Goal: Feedback & Contribution: Submit feedback/report problem

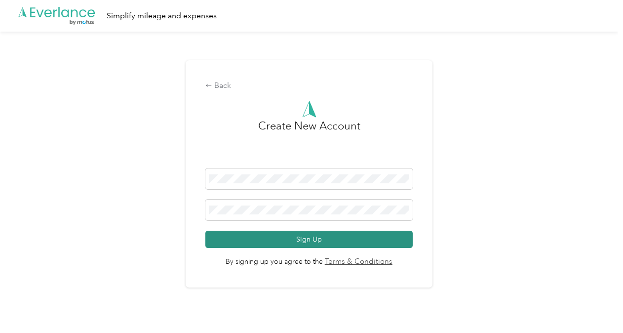
click at [310, 242] on button "Sign Up" at bounding box center [308, 239] width 207 height 17
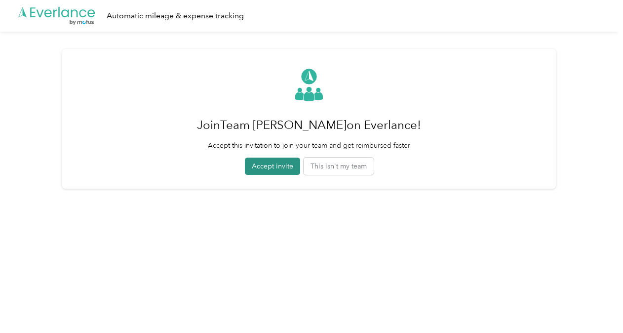
click at [277, 166] on button "Accept invite" at bounding box center [272, 166] width 55 height 17
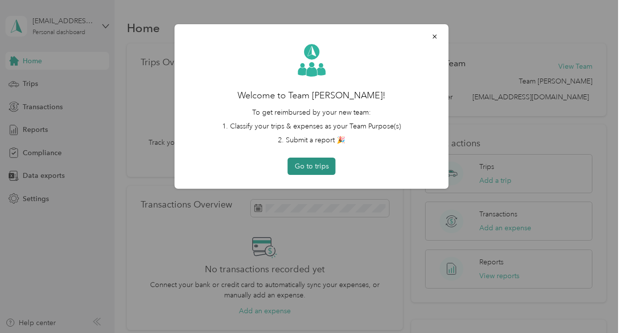
click at [322, 162] on button "Go to trips" at bounding box center [312, 166] width 48 height 17
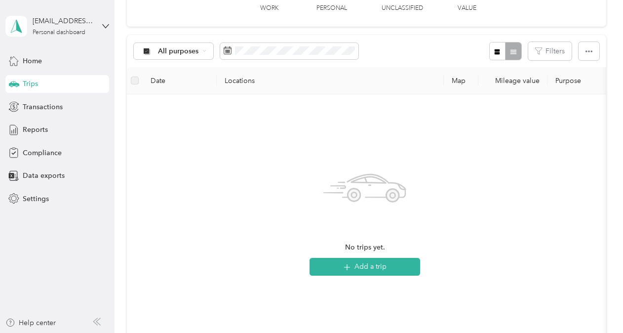
scroll to position [103, 0]
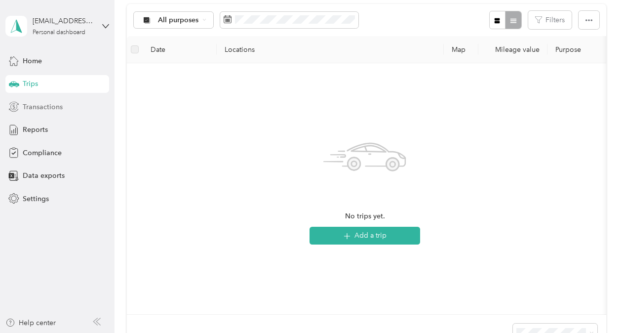
click at [59, 107] on span "Transactions" at bounding box center [43, 107] width 40 height 10
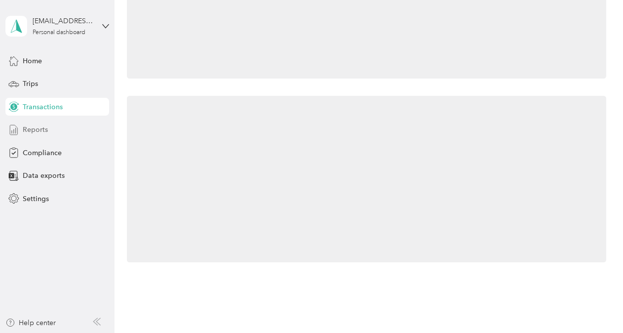
scroll to position [103, 0]
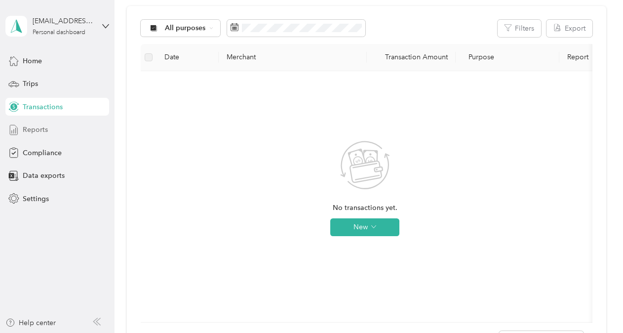
click at [39, 128] on span "Reports" at bounding box center [35, 129] width 25 height 10
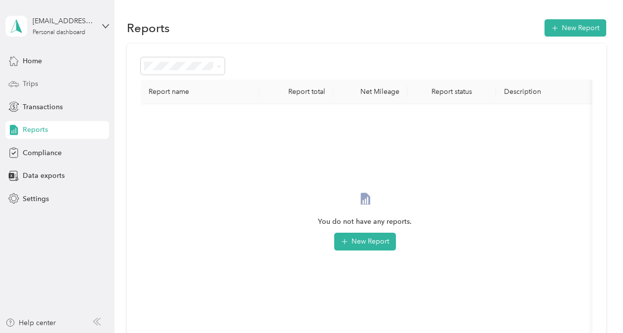
click at [28, 79] on span "Trips" at bounding box center [30, 84] width 15 height 10
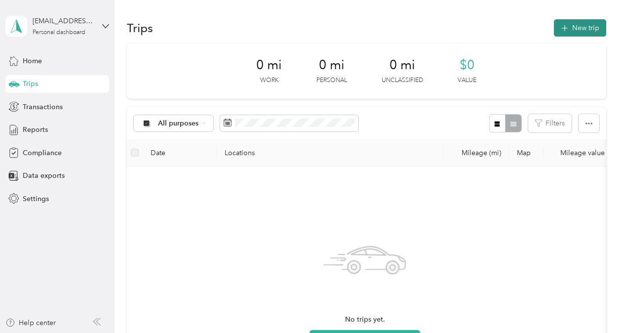
click at [595, 32] on button "New trip" at bounding box center [580, 27] width 52 height 17
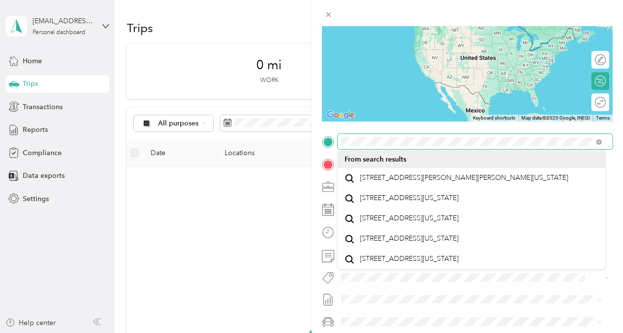
scroll to position [102, 0]
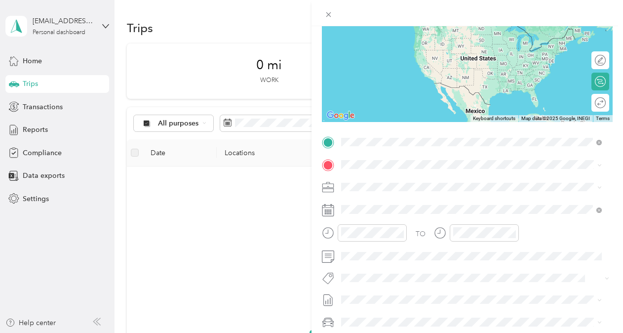
click at [223, 264] on div "New Trip Save This trip cannot be edited because it is either under review, app…" at bounding box center [311, 166] width 623 height 333
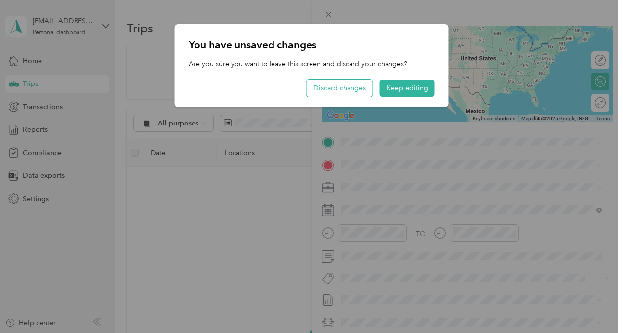
click at [336, 91] on button "Discard changes" at bounding box center [340, 88] width 66 height 17
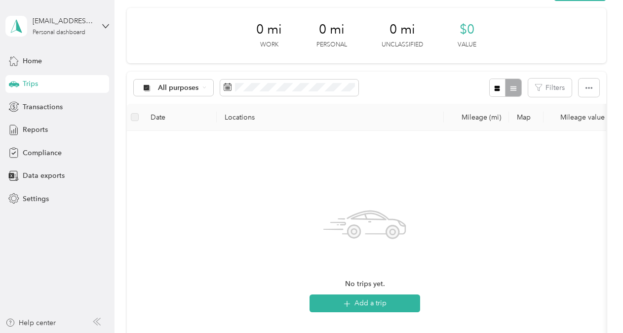
scroll to position [37, 0]
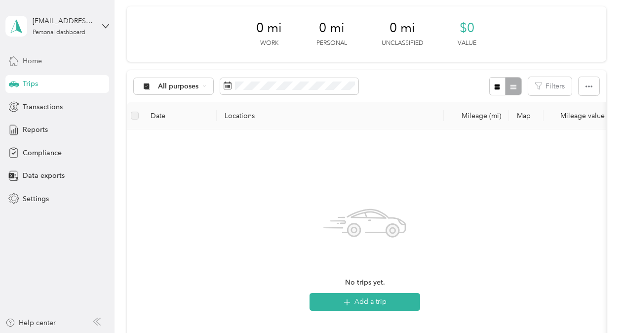
drag, startPoint x: 67, startPoint y: 52, endPoint x: 47, endPoint y: 62, distance: 21.6
click at [47, 62] on div "Home" at bounding box center [57, 61] width 104 height 18
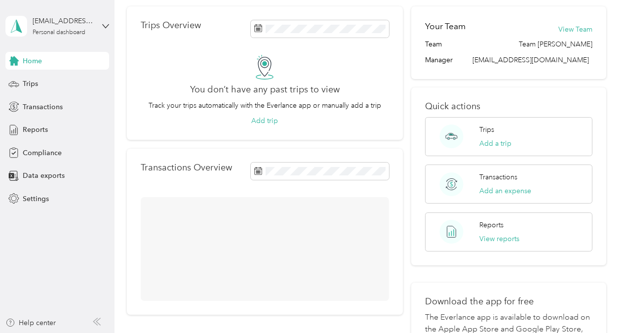
click at [47, 62] on div "Home" at bounding box center [57, 61] width 104 height 18
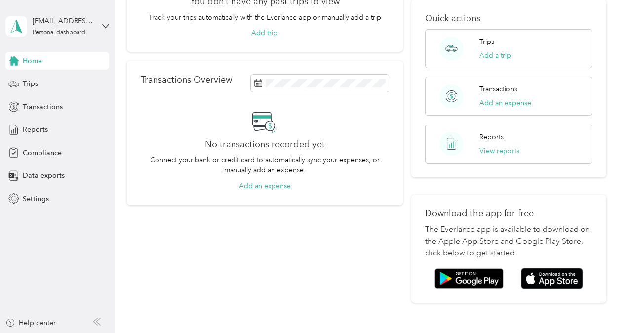
scroll to position [124, 0]
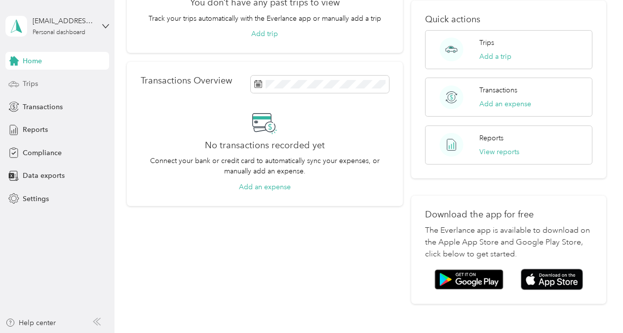
click at [48, 80] on div "Trips" at bounding box center [57, 84] width 104 height 18
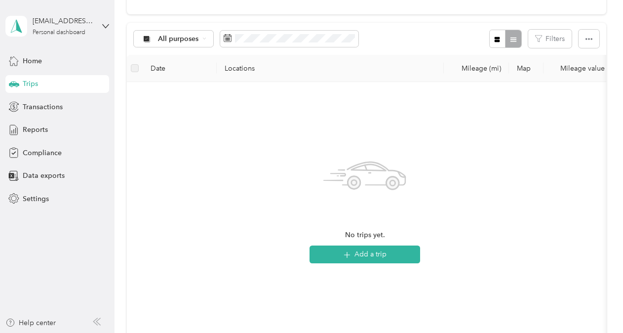
scroll to position [263, 0]
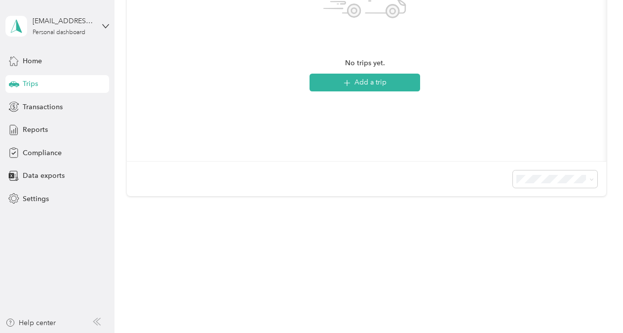
click at [264, 183] on div at bounding box center [367, 178] width 480 height 35
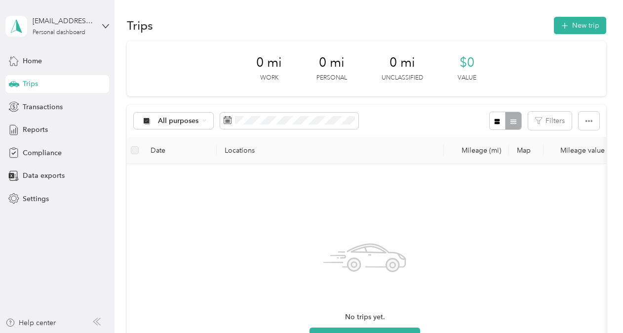
scroll to position [3, 0]
click at [589, 27] on button "New trip" at bounding box center [580, 24] width 52 height 17
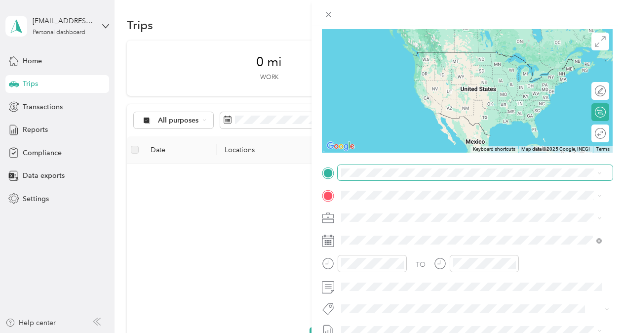
scroll to position [75, 0]
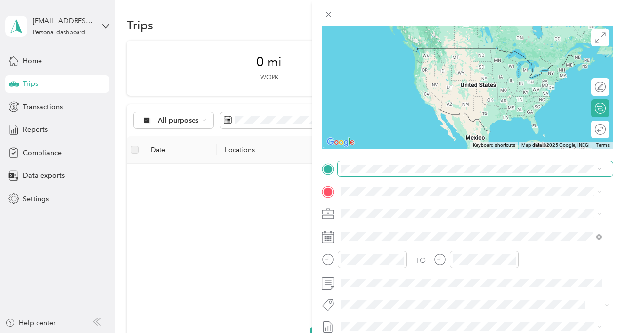
click at [598, 168] on span at bounding box center [475, 169] width 275 height 16
click at [598, 168] on icon at bounding box center [600, 169] width 4 height 4
click at [544, 173] on span at bounding box center [475, 169] width 275 height 16
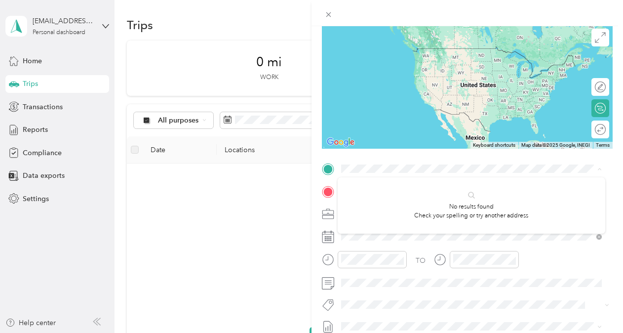
click at [611, 132] on form "New Trip Save This trip cannot be edited because it is either under review, app…" at bounding box center [468, 178] width 312 height 441
click at [585, 129] on div "Round trip" at bounding box center [568, 129] width 76 height 10
click at [526, 274] on div "TO" at bounding box center [467, 263] width 291 height 24
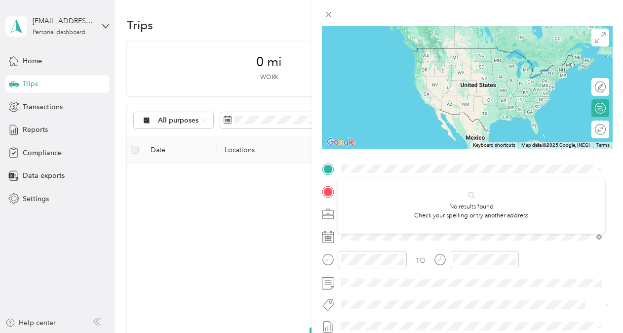
click at [273, 286] on div "New Trip Save This trip cannot be edited because it is either under review, app…" at bounding box center [311, 166] width 623 height 333
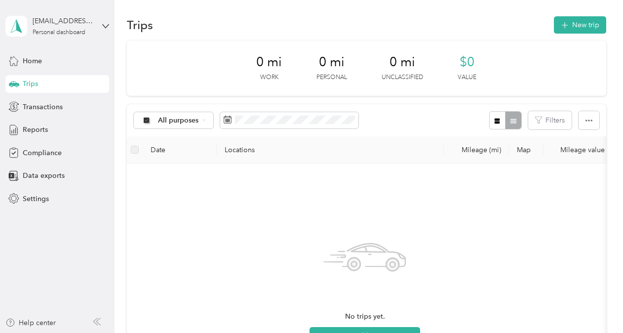
click at [363, 211] on div "No trips yet. Add a trip" at bounding box center [365, 288] width 461 height 235
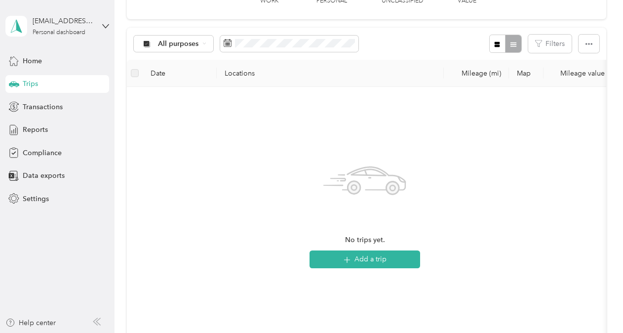
scroll to position [80, 0]
click at [367, 251] on button "Add a trip" at bounding box center [365, 259] width 111 height 18
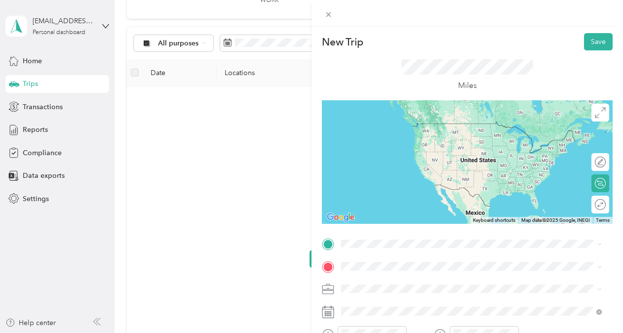
click at [189, 168] on div "New Trip Save This trip cannot be edited because it is either under review, app…" at bounding box center [311, 166] width 623 height 333
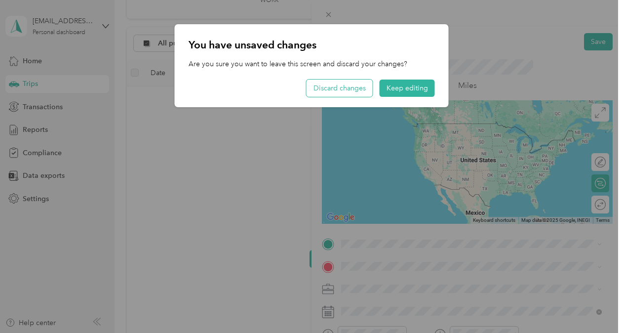
click at [352, 89] on button "Discard changes" at bounding box center [340, 88] width 66 height 17
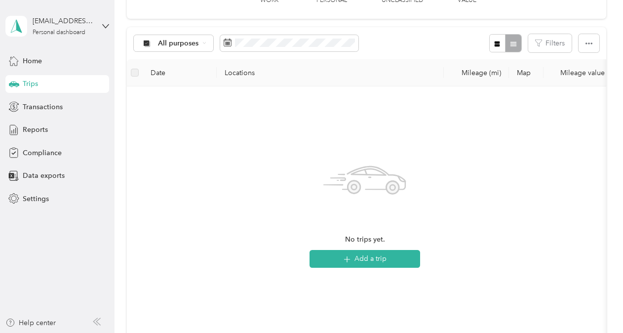
scroll to position [0, 0]
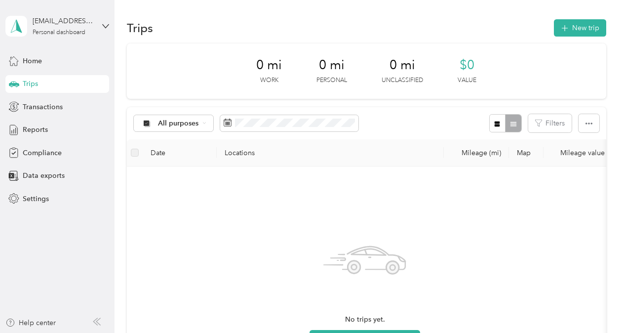
click at [384, 80] on p "Unclassified" at bounding box center [402, 80] width 41 height 9
drag, startPoint x: 384, startPoint y: 80, endPoint x: 352, endPoint y: 27, distance: 62.2
click at [352, 27] on div "Trips New trip" at bounding box center [367, 27] width 480 height 21
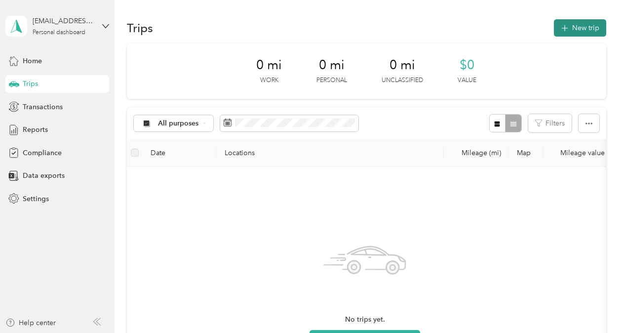
click at [576, 30] on button "New trip" at bounding box center [580, 27] width 52 height 17
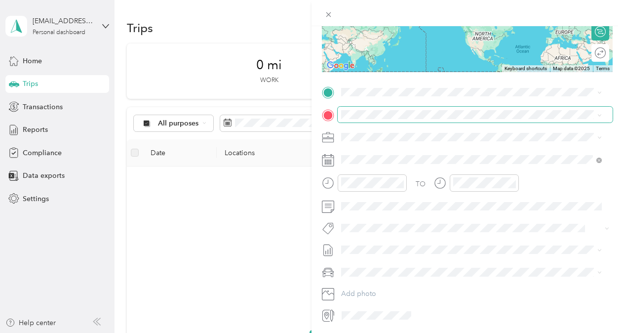
scroll to position [185, 0]
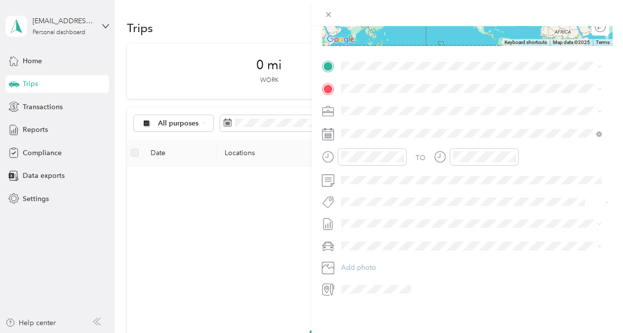
click at [387, 281] on span at bounding box center [376, 289] width 77 height 16
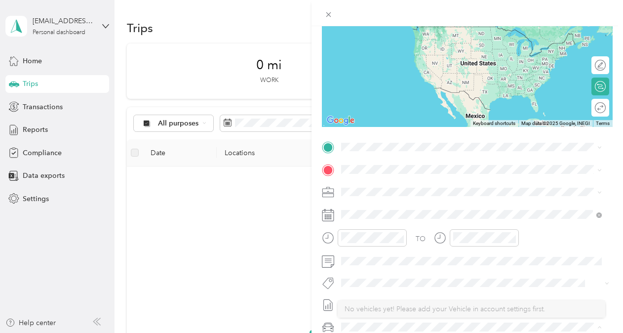
scroll to position [98, 0]
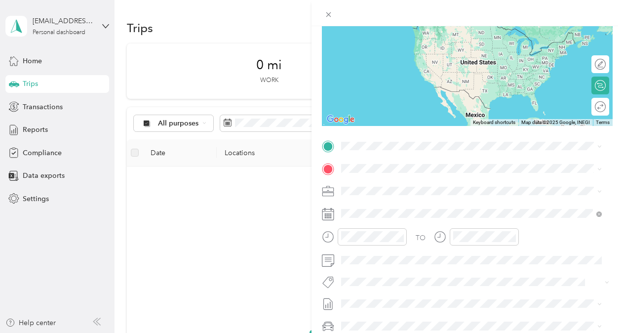
click at [34, 64] on div "New Trip Save This trip cannot be edited because it is either under review, app…" at bounding box center [311, 166] width 623 height 333
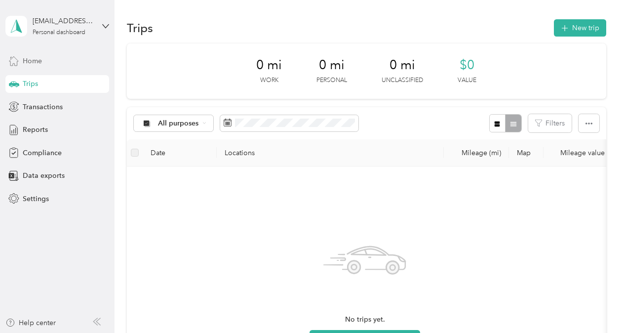
click at [35, 59] on span "Home" at bounding box center [32, 61] width 19 height 10
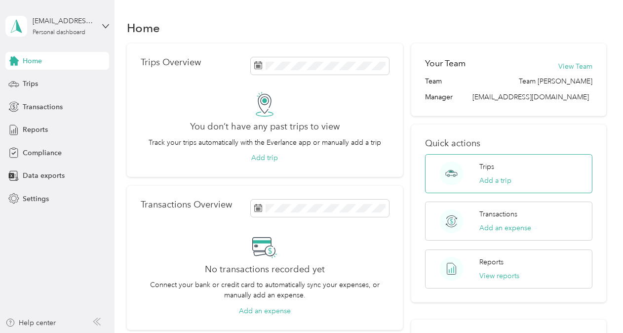
click at [499, 190] on div "Trips Add a trip" at bounding box center [508, 173] width 167 height 39
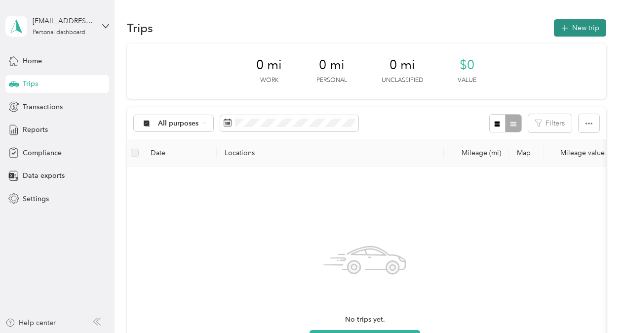
click at [564, 26] on icon "button" at bounding box center [564, 28] width 11 height 11
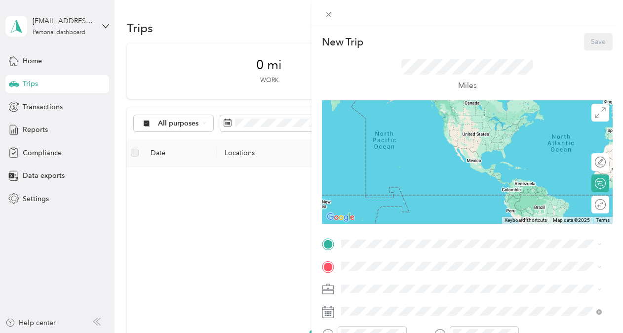
click at [253, 251] on div "New Trip Save This trip cannot be edited because it is either under review, app…" at bounding box center [311, 166] width 623 height 333
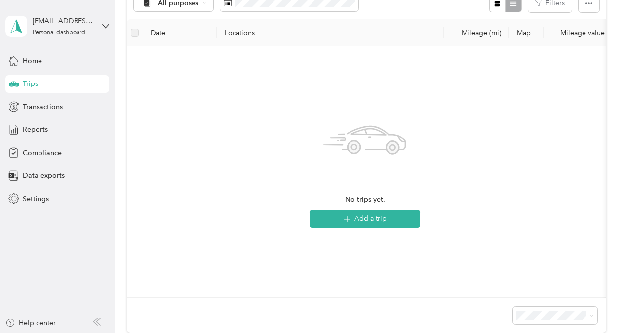
scroll to position [120, 0]
click at [362, 218] on button "Add a trip" at bounding box center [365, 219] width 111 height 18
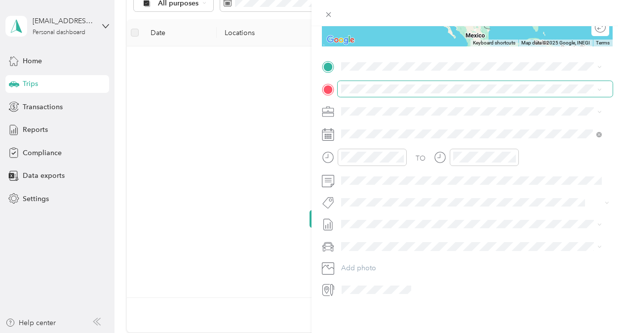
scroll to position [177, 0]
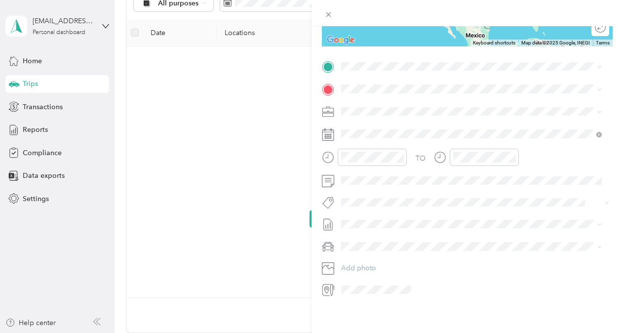
click at [28, 237] on div "New Trip Save This trip cannot be edited because it is either under review, app…" at bounding box center [311, 166] width 623 height 333
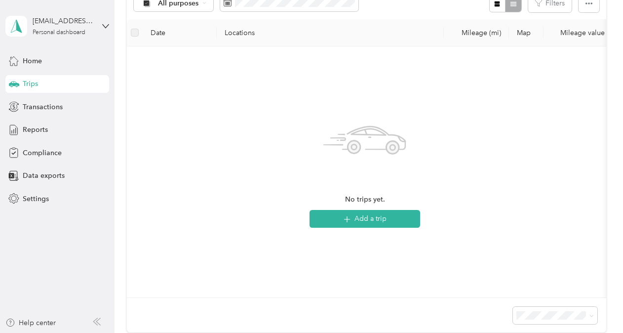
click at [102, 26] on icon at bounding box center [105, 26] width 7 height 7
click at [76, 250] on aside "[EMAIL_ADDRESS][DOMAIN_NAME] Personal dashboard Home Trips Transactions Reports…" at bounding box center [57, 166] width 115 height 333
click at [41, 203] on span "Settings" at bounding box center [36, 199] width 26 height 10
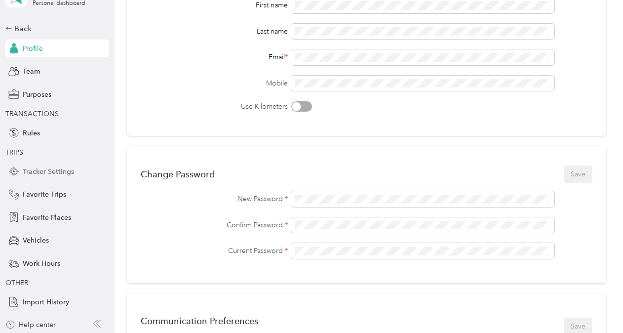
scroll to position [31, 0]
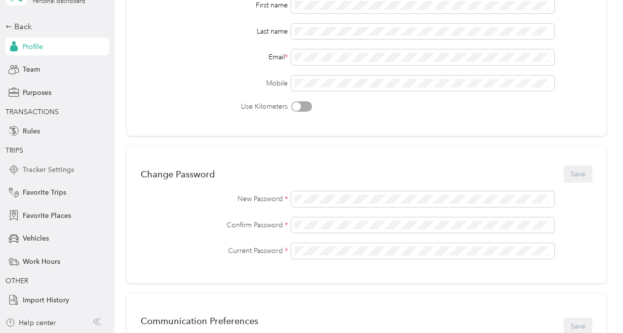
click at [59, 166] on span "Tracker Settings" at bounding box center [48, 169] width 51 height 10
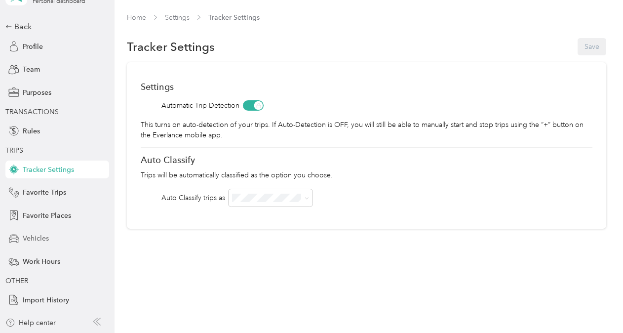
click at [47, 236] on div "Vehicles" at bounding box center [57, 239] width 104 height 18
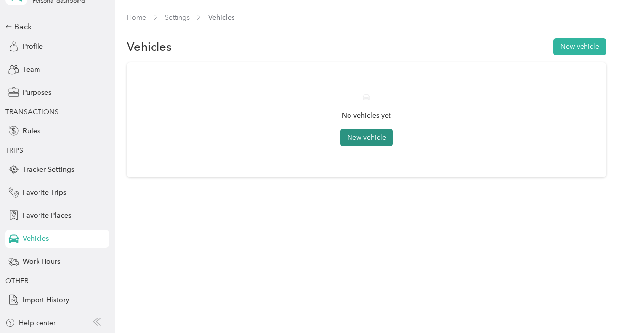
click at [357, 136] on button "New vehicle" at bounding box center [366, 137] width 53 height 17
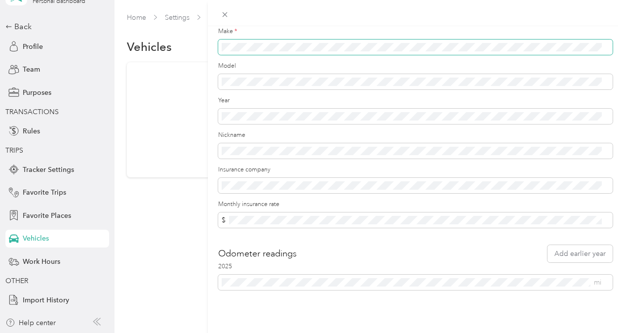
scroll to position [95, 0]
click at [182, 231] on div "New Vehicle Save Primary vehicle Icon Sedan Make * Model Year Nickname Insuranc…" at bounding box center [311, 166] width 623 height 333
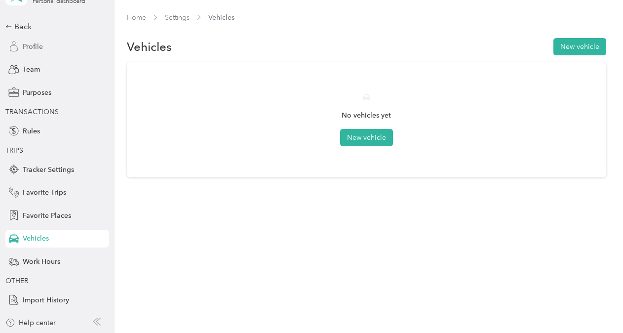
click at [34, 45] on span "Profile" at bounding box center [33, 46] width 20 height 10
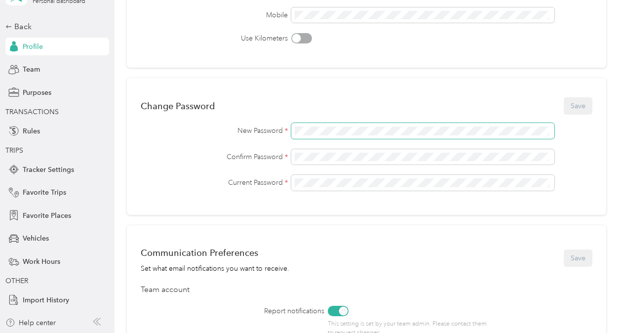
scroll to position [189, 0]
click at [581, 108] on button "Save" at bounding box center [578, 105] width 29 height 17
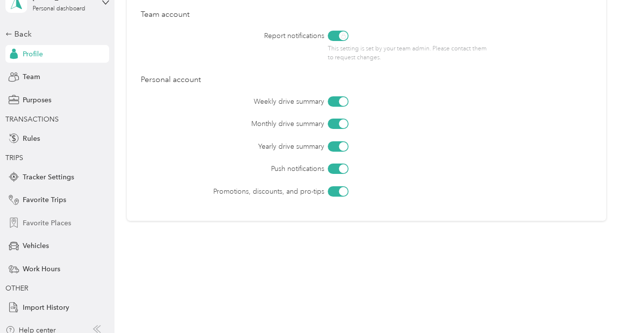
scroll to position [0, 0]
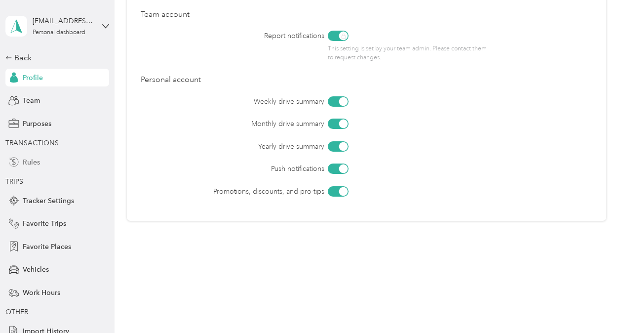
click at [28, 160] on span "Rules" at bounding box center [31, 162] width 17 height 10
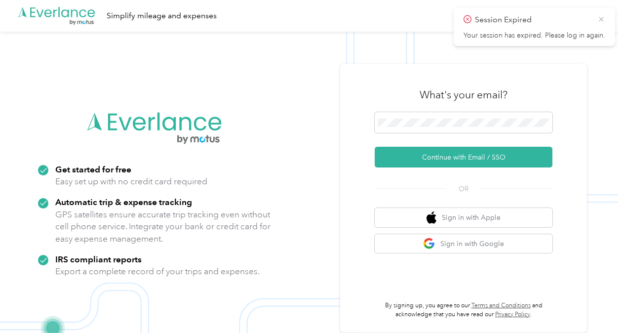
click at [604, 16] on icon at bounding box center [602, 19] width 8 height 9
click at [483, 130] on span at bounding box center [464, 122] width 178 height 21
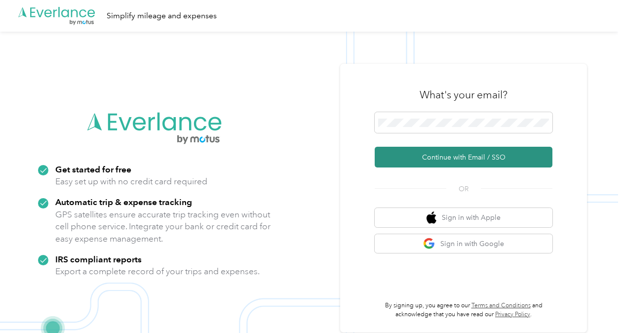
click at [466, 157] on button "Continue with Email / SSO" at bounding box center [464, 157] width 178 height 21
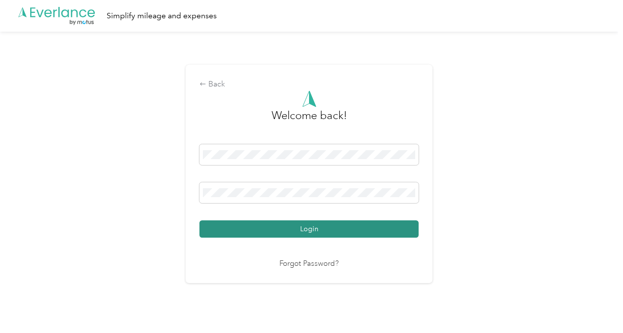
click at [311, 230] on button "Login" at bounding box center [309, 228] width 219 height 17
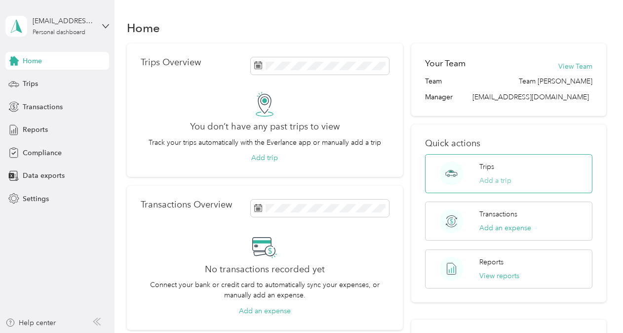
click at [501, 181] on button "Add a trip" at bounding box center [496, 180] width 32 height 10
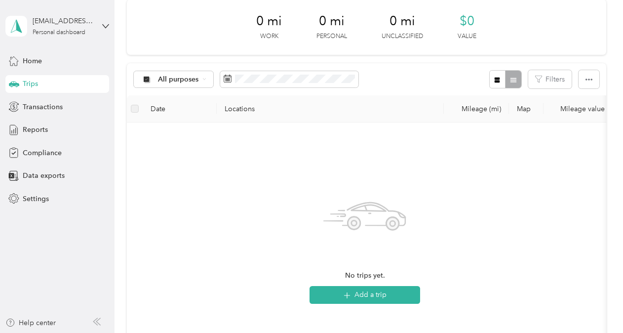
scroll to position [44, 0]
click at [384, 288] on button "Add a trip" at bounding box center [365, 294] width 111 height 18
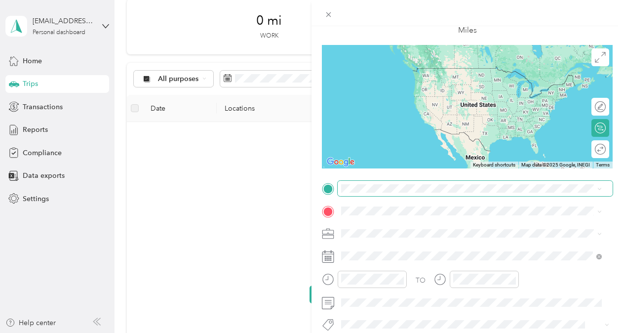
scroll to position [57, 0]
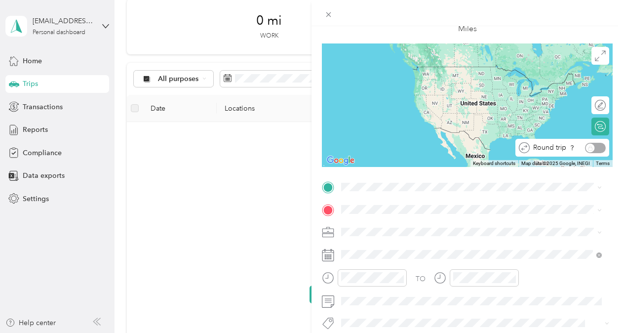
click at [585, 146] on div "Round trip" at bounding box center [568, 148] width 76 height 10
drag, startPoint x: 585, startPoint y: 146, endPoint x: 605, endPoint y: 146, distance: 20.2
click at [605, 146] on div "To navigate the map with touch gestures double-tap and hold your finger on the …" at bounding box center [467, 104] width 291 height 123
drag, startPoint x: 605, startPoint y: 146, endPoint x: 594, endPoint y: 155, distance: 14.7
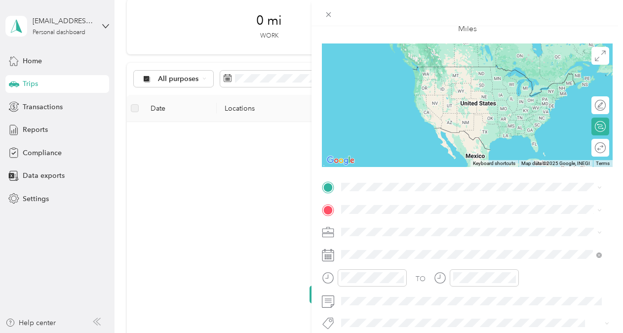
click at [594, 155] on div "Round trip" at bounding box center [601, 148] width 18 height 18
click at [584, 151] on div "Round trip" at bounding box center [568, 148] width 76 height 10
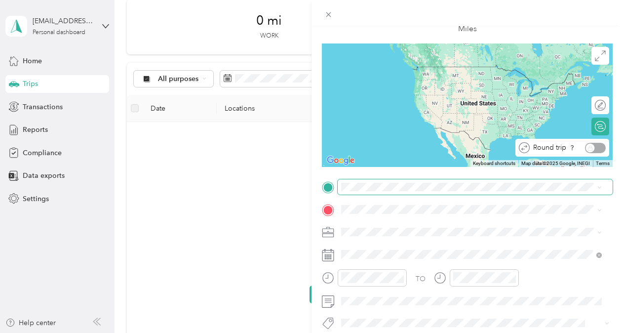
click at [461, 184] on div "New Trip Save This trip cannot be edited because it is either under review, app…" at bounding box center [467, 196] width 291 height 441
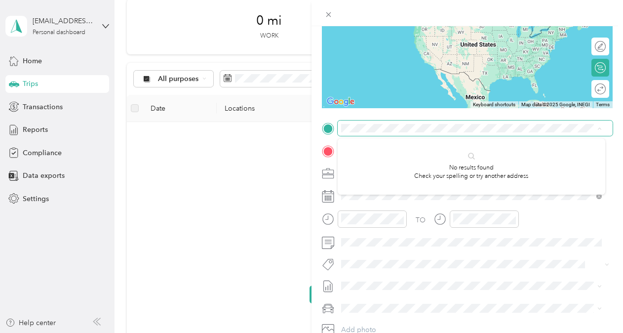
scroll to position [117, 0]
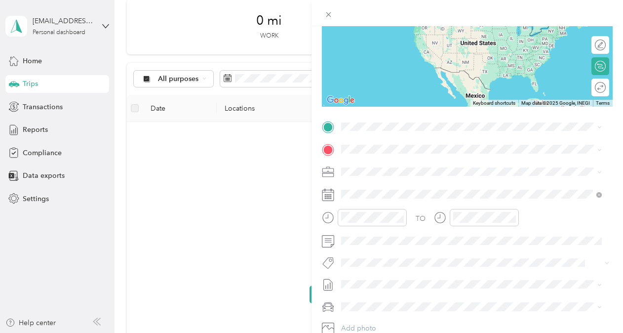
click at [247, 212] on div "New Trip Save This trip cannot be edited because it is either under review, app…" at bounding box center [311, 166] width 623 height 333
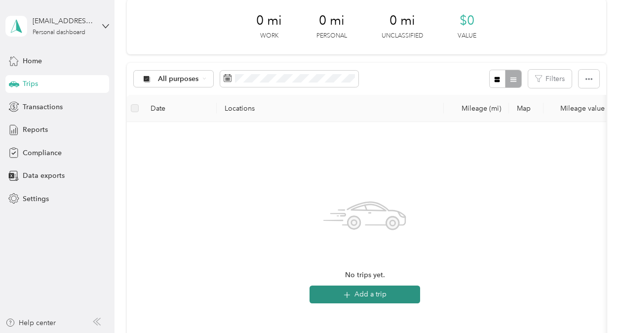
click at [367, 293] on button "Add a trip" at bounding box center [365, 294] width 111 height 18
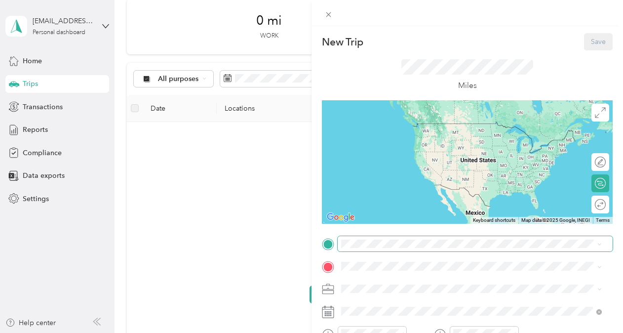
click at [398, 249] on span at bounding box center [475, 244] width 275 height 16
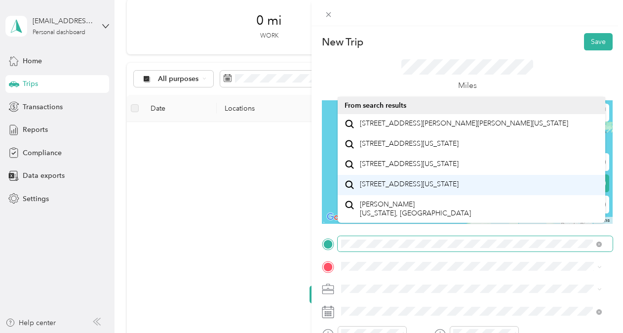
scroll to position [17, 0]
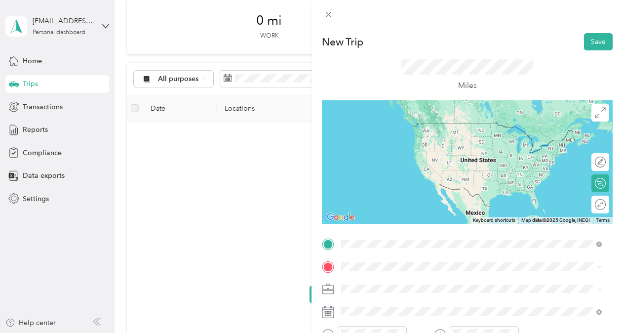
click at [406, 216] on span "[PERSON_NAME] [US_STATE], [GEOGRAPHIC_DATA]" at bounding box center [415, 208] width 111 height 17
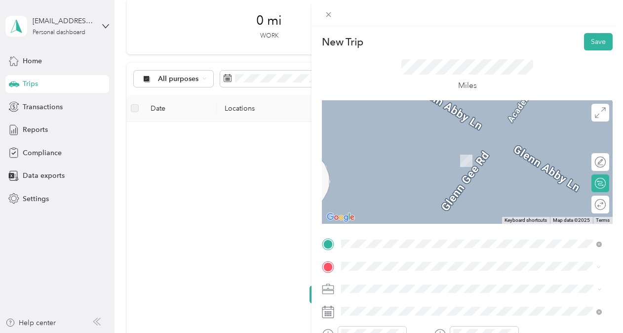
click at [263, 255] on div "New Trip Save This trip cannot be edited because it is either under review, app…" at bounding box center [311, 166] width 623 height 333
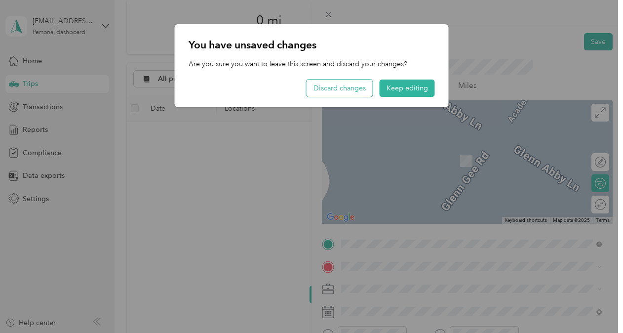
click at [346, 87] on button "Discard changes" at bounding box center [340, 88] width 66 height 17
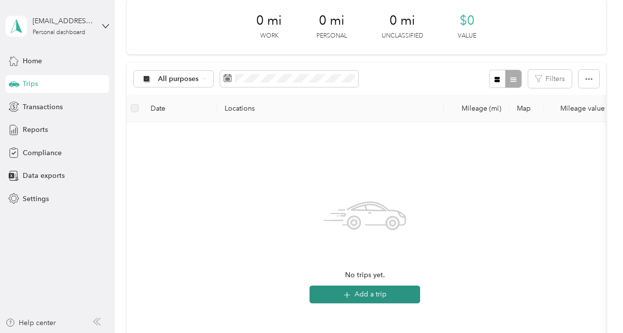
click at [388, 292] on button "Add a trip" at bounding box center [365, 294] width 111 height 18
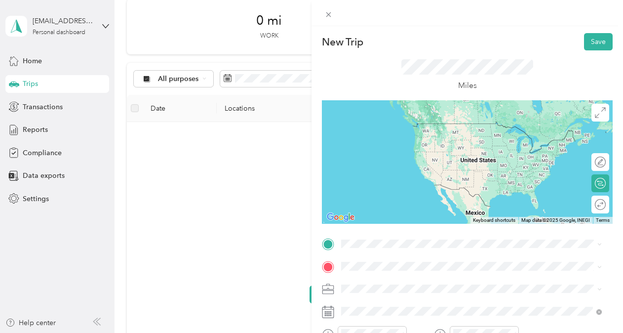
click at [433, 133] on li "[PERSON_NAME] [US_STATE], [GEOGRAPHIC_DATA]" at bounding box center [472, 124] width 268 height 28
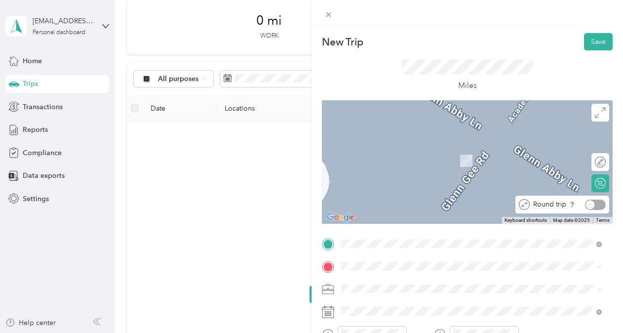
click at [580, 203] on div "Round trip" at bounding box center [568, 205] width 76 height 10
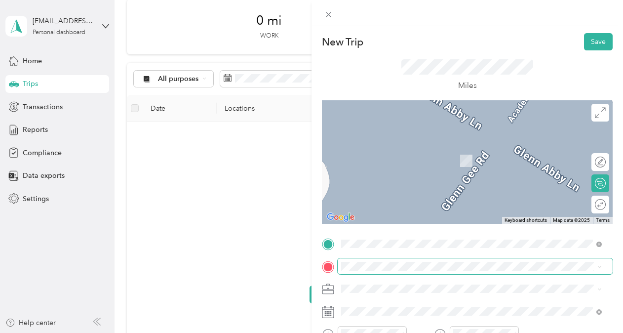
click at [432, 274] on span at bounding box center [475, 266] width 275 height 16
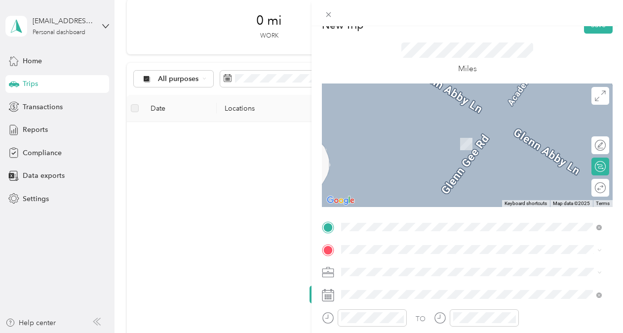
click at [272, 199] on div "New Trip Save This trip cannot be edited because it is either under review, app…" at bounding box center [311, 166] width 623 height 333
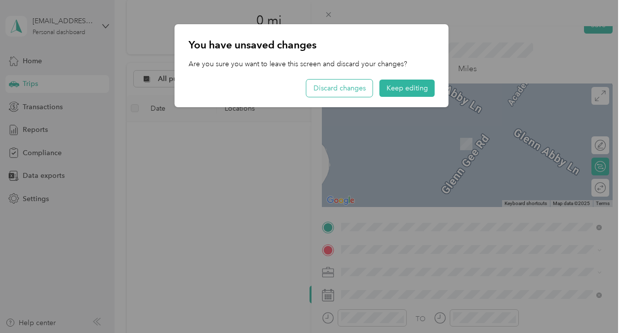
click at [364, 88] on button "Discard changes" at bounding box center [340, 88] width 66 height 17
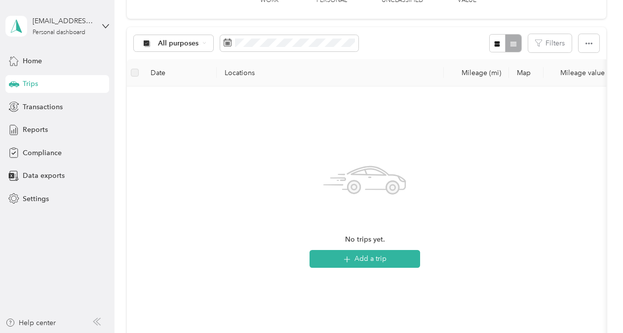
scroll to position [81, 0]
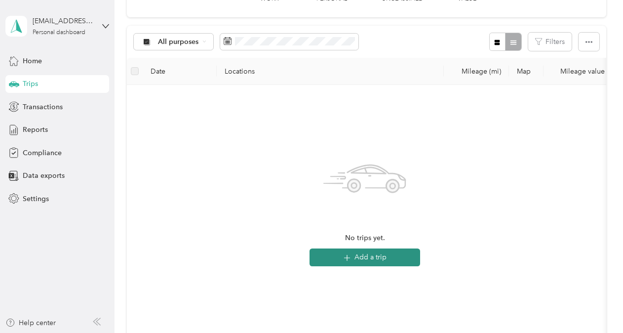
click at [395, 249] on button "Add a trip" at bounding box center [365, 257] width 111 height 18
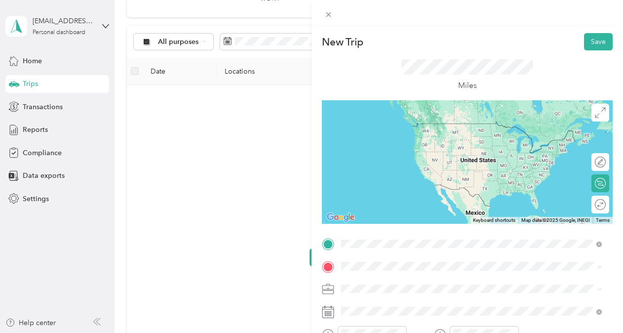
click at [420, 128] on span "[PERSON_NAME] [US_STATE], [GEOGRAPHIC_DATA]" at bounding box center [415, 127] width 111 height 17
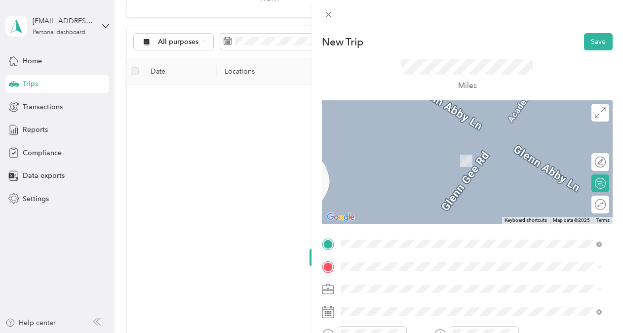
click at [409, 177] on span "[STREET_ADDRESS][US_STATE]" at bounding box center [409, 172] width 99 height 9
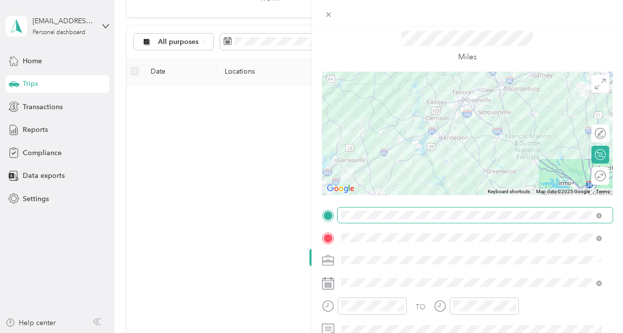
scroll to position [30, 0]
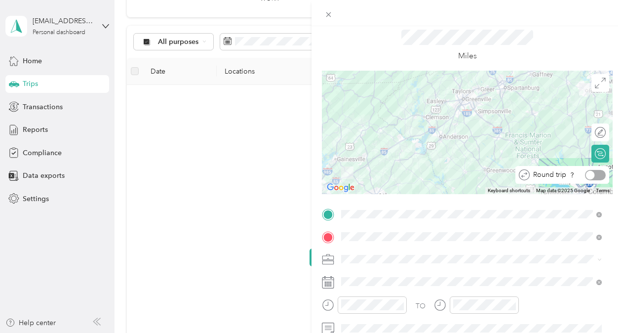
click at [595, 175] on div at bounding box center [595, 175] width 21 height 10
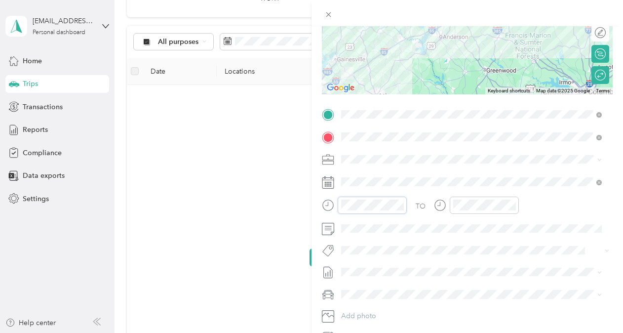
scroll to position [723, 0]
click at [266, 172] on div "New Trip Save This trip cannot be edited because it is either under review, app…" at bounding box center [311, 166] width 623 height 333
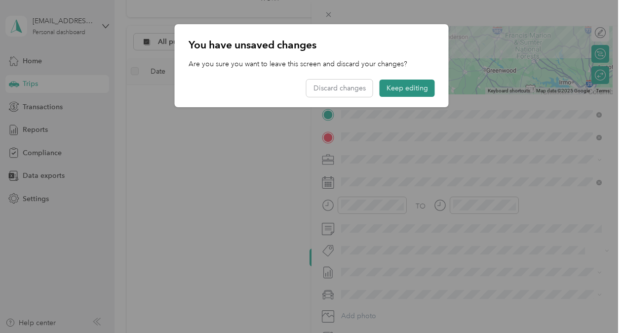
click at [385, 91] on button "Keep editing" at bounding box center [407, 88] width 55 height 17
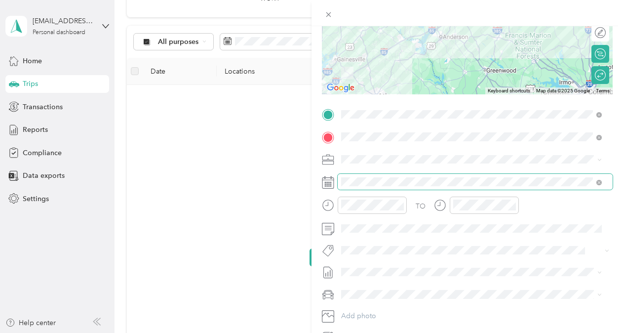
click at [359, 175] on span at bounding box center [475, 182] width 275 height 16
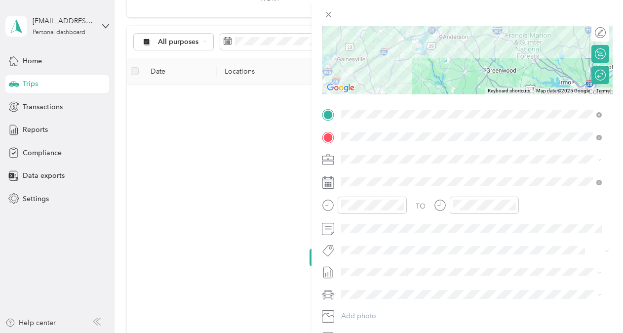
click at [331, 181] on icon at bounding box center [328, 182] width 12 height 12
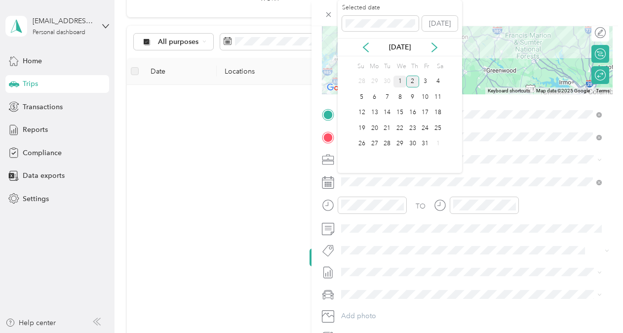
click at [399, 82] on div "1" at bounding box center [400, 82] width 13 height 12
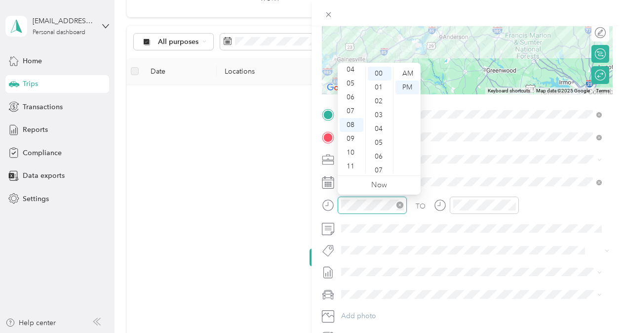
scroll to position [0, 0]
click at [417, 68] on div "AM" at bounding box center [408, 74] width 24 height 14
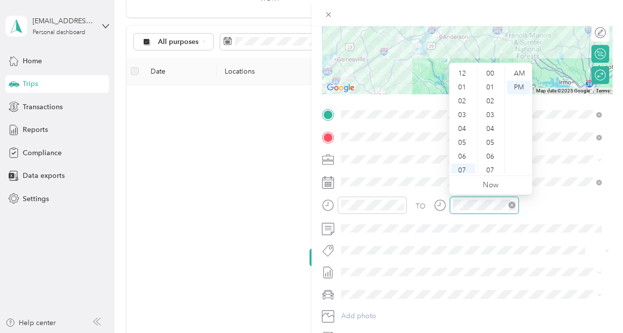
scroll to position [723, 0]
click at [521, 84] on div "PM" at bounding box center [519, 87] width 24 height 14
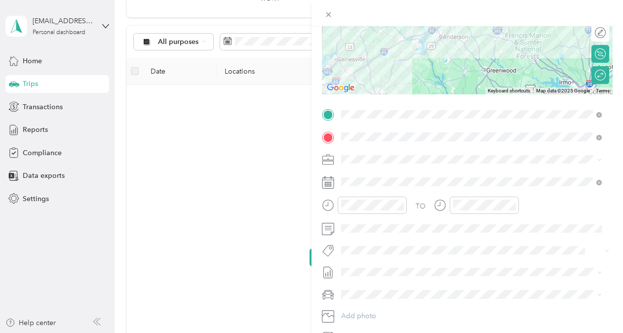
click at [525, 281] on div "TO Add photo" at bounding box center [467, 226] width 291 height 239
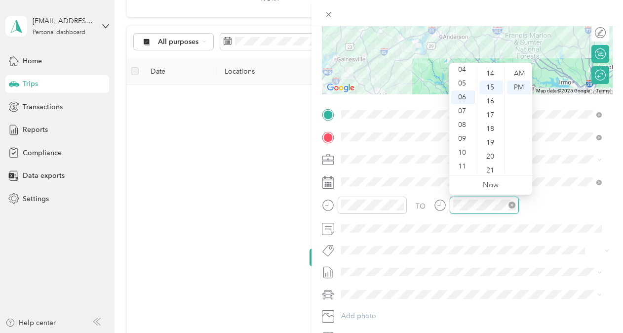
scroll to position [207, 0]
click at [520, 91] on div "PM" at bounding box center [519, 87] width 24 height 14
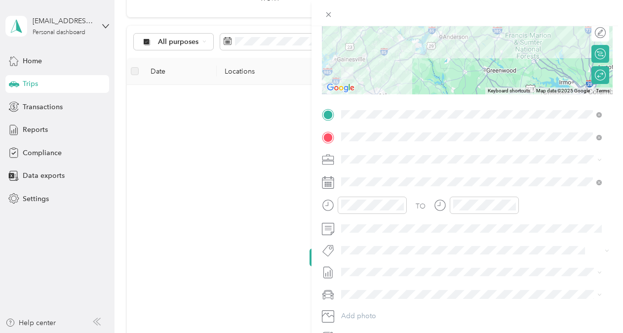
click at [582, 199] on div "TO" at bounding box center [467, 209] width 291 height 24
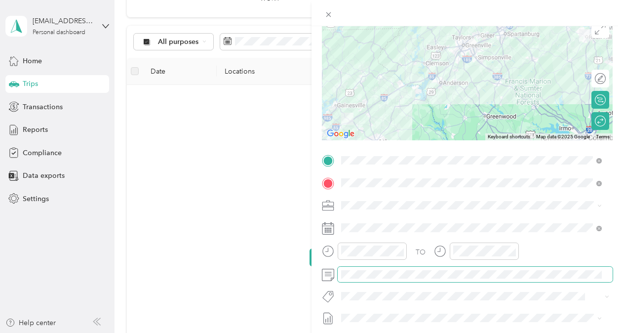
scroll to position [0, 0]
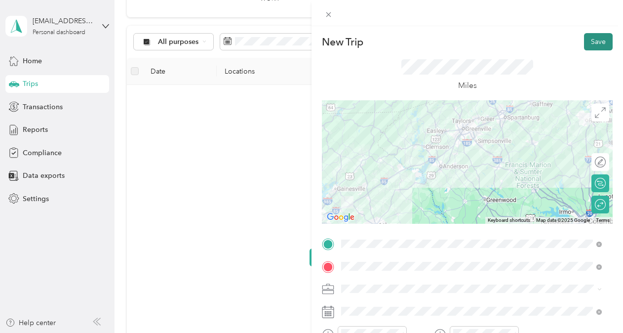
click at [595, 43] on button "Save" at bounding box center [598, 41] width 29 height 17
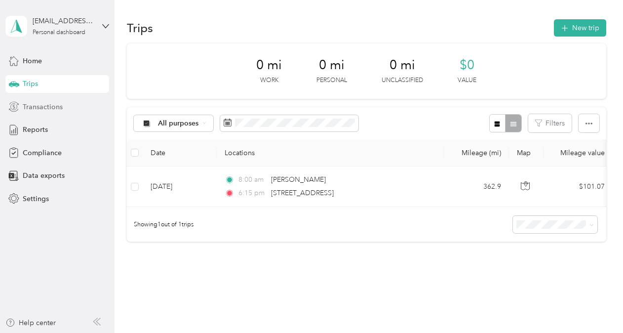
click at [58, 106] on span "Transactions" at bounding box center [43, 107] width 40 height 10
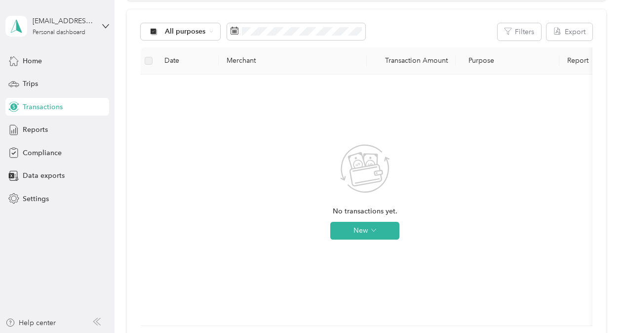
scroll to position [20, 0]
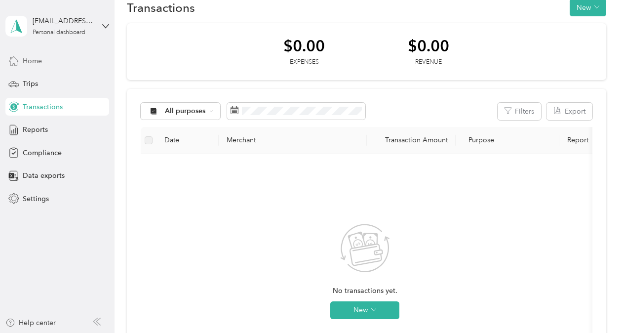
click at [37, 62] on span "Home" at bounding box center [32, 61] width 19 height 10
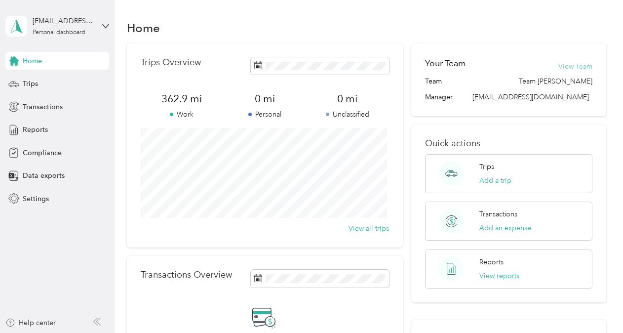
click at [574, 64] on button "View Team" at bounding box center [576, 66] width 34 height 10
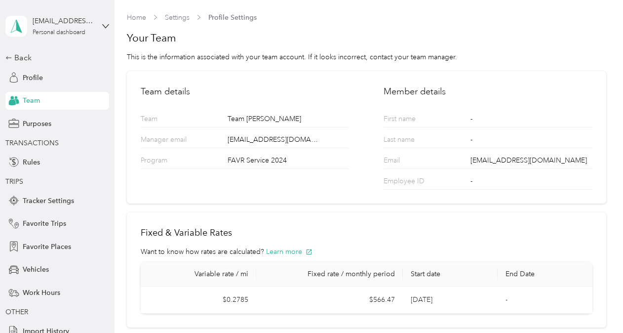
scroll to position [63, 0]
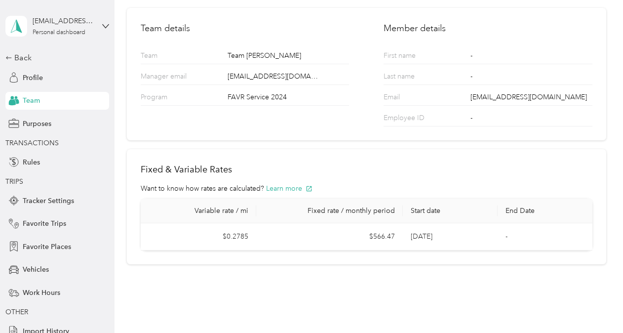
click at [386, 233] on td "$566.47" at bounding box center [329, 236] width 147 height 27
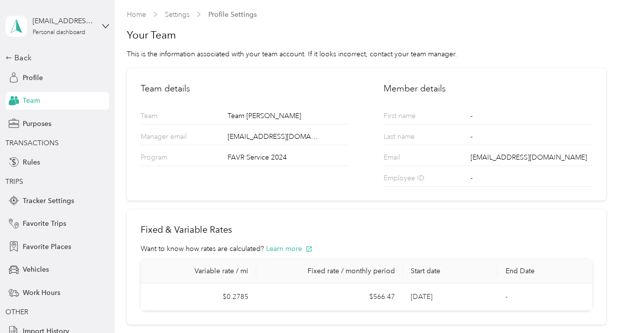
scroll to position [3, 0]
click at [399, 116] on p "First name" at bounding box center [422, 117] width 76 height 13
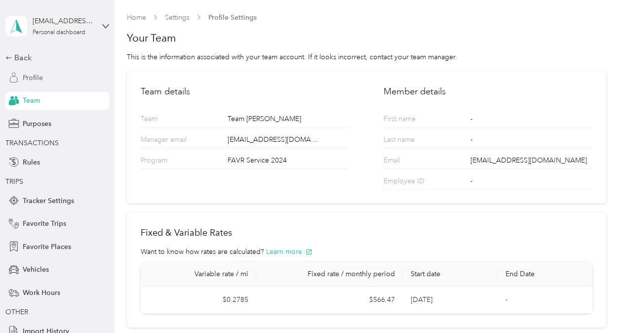
click at [27, 78] on span "Profile" at bounding box center [33, 78] width 20 height 10
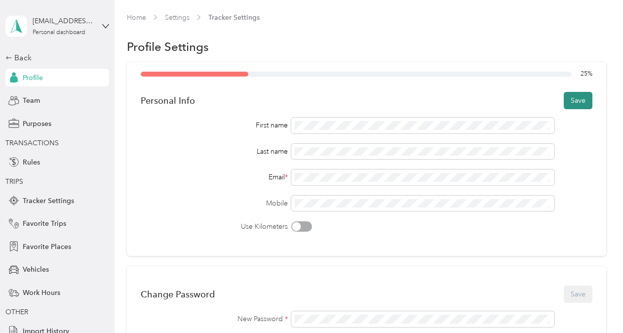
click at [564, 97] on button "Save" at bounding box center [578, 100] width 29 height 17
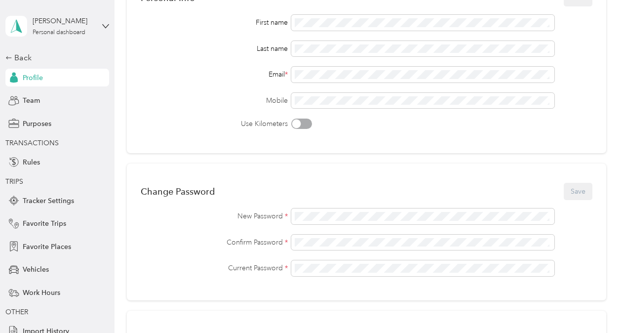
scroll to position [100, 0]
click at [35, 101] on span "Team" at bounding box center [31, 100] width 17 height 10
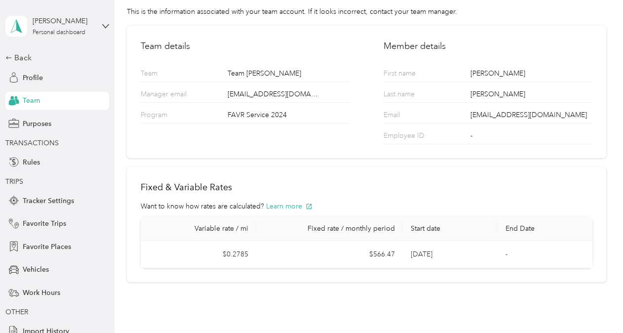
scroll to position [46, 0]
click at [385, 254] on td "$566.47" at bounding box center [329, 253] width 147 height 27
click at [290, 204] on button "Learn more" at bounding box center [289, 205] width 46 height 10
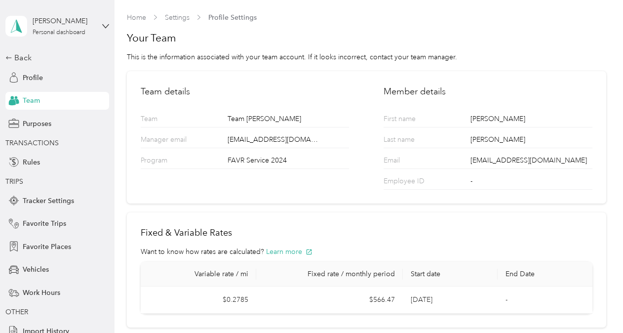
scroll to position [0, 0]
click at [33, 74] on span "Profile" at bounding box center [33, 78] width 20 height 10
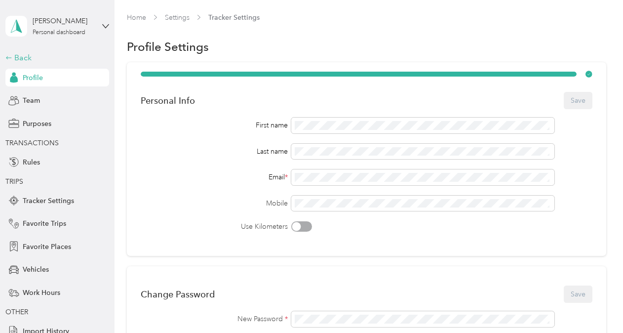
click at [22, 53] on div "Back" at bounding box center [54, 58] width 99 height 12
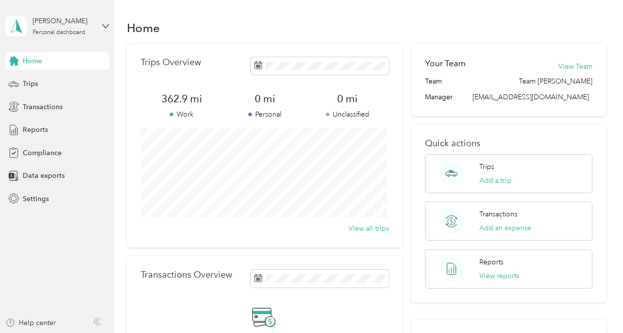
click at [55, 69] on div "Home" at bounding box center [57, 61] width 104 height 18
click at [69, 59] on div "Home" at bounding box center [57, 61] width 104 height 18
click at [494, 177] on button "Add a trip" at bounding box center [496, 180] width 32 height 10
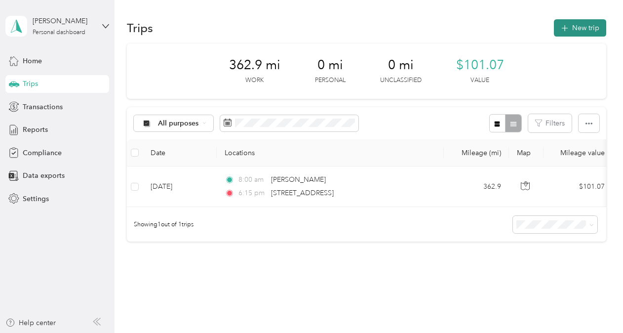
click at [584, 30] on button "New trip" at bounding box center [580, 27] width 52 height 17
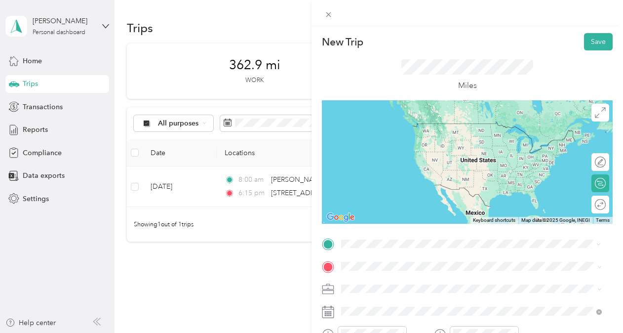
click at [432, 124] on div "[PERSON_NAME] [US_STATE], [GEOGRAPHIC_DATA]" at bounding box center [472, 128] width 254 height 21
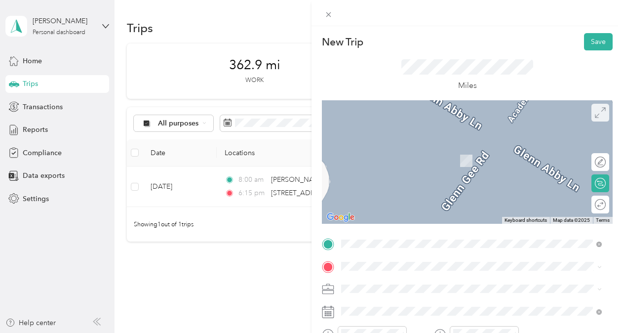
click at [596, 104] on span at bounding box center [601, 113] width 18 height 18
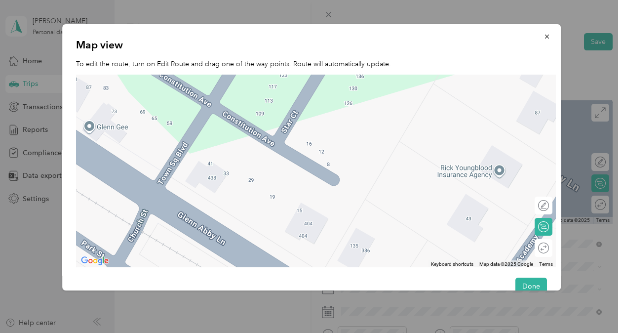
drag, startPoint x: 340, startPoint y: 179, endPoint x: 377, endPoint y: 358, distance: 183.1
click at [377, 332] on html "[PERSON_NAME] Personal dashboard Home Trips Transactions Reports Compliance Dat…" at bounding box center [309, 166] width 618 height 333
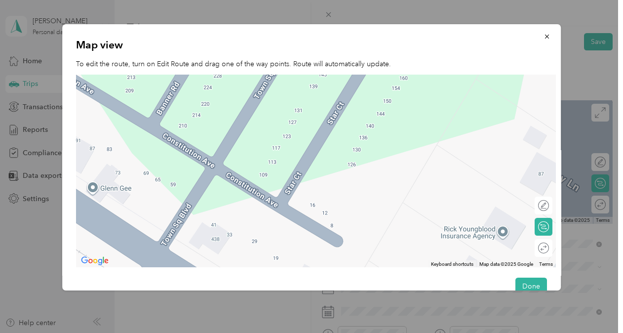
drag, startPoint x: 360, startPoint y: 105, endPoint x: 361, endPoint y: 167, distance: 62.2
click at [361, 167] on div at bounding box center [316, 171] width 480 height 193
click at [353, 167] on div at bounding box center [316, 171] width 480 height 193
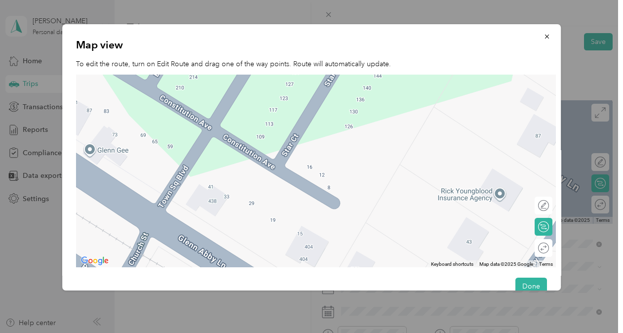
drag, startPoint x: 366, startPoint y: 162, endPoint x: 363, endPoint y: 123, distance: 39.1
click at [363, 123] on div at bounding box center [316, 171] width 480 height 193
click at [343, 129] on div at bounding box center [316, 171] width 480 height 193
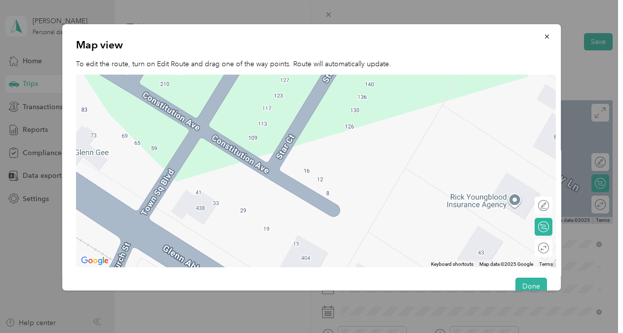
click at [343, 129] on div at bounding box center [316, 171] width 480 height 193
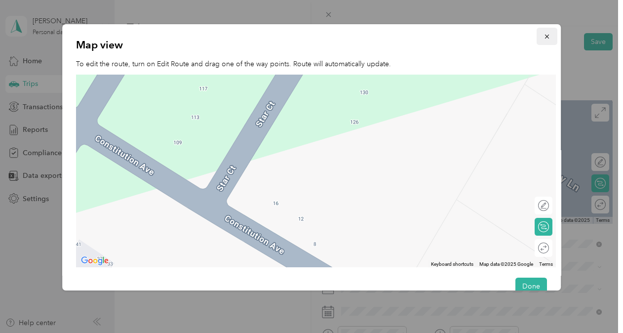
click at [547, 36] on button "button" at bounding box center [547, 36] width 21 height 17
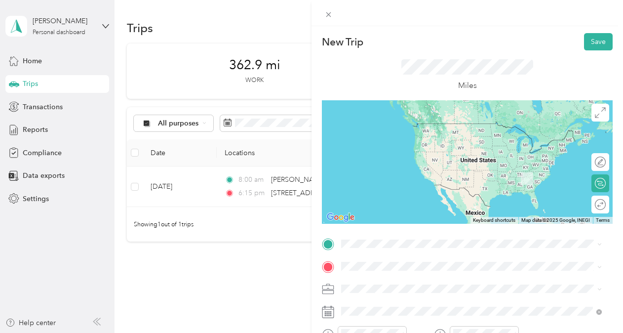
click at [404, 135] on li "[PERSON_NAME] [US_STATE], [GEOGRAPHIC_DATA]" at bounding box center [472, 123] width 268 height 28
click at [403, 146] on span "Orlando [US_STATE], [GEOGRAPHIC_DATA]" at bounding box center [415, 149] width 111 height 17
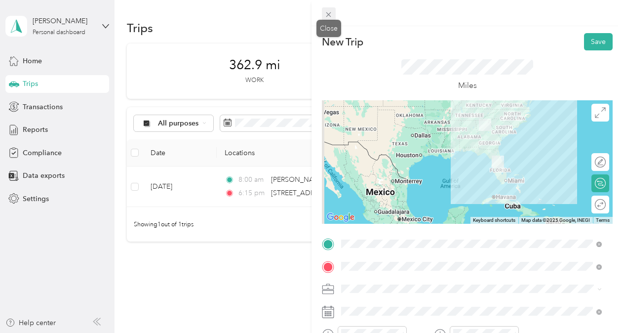
click at [334, 16] on span at bounding box center [329, 14] width 14 height 14
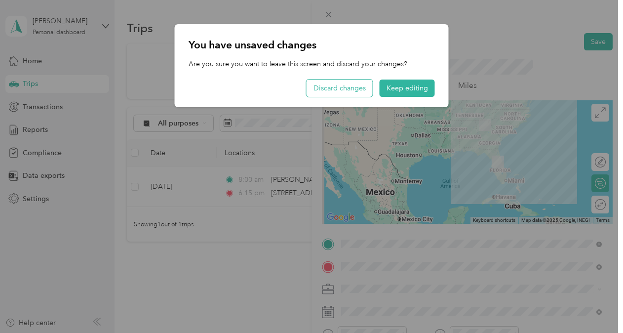
click at [359, 92] on button "Discard changes" at bounding box center [340, 88] width 66 height 17
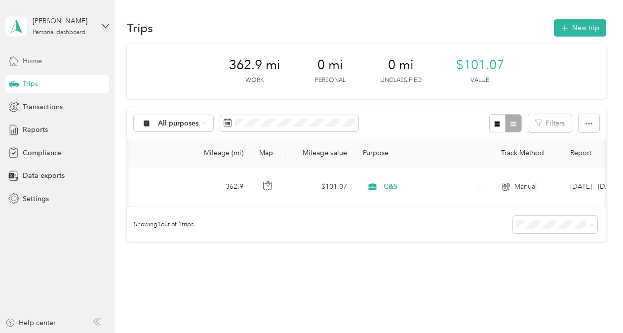
click at [54, 62] on div "Home" at bounding box center [57, 61] width 104 height 18
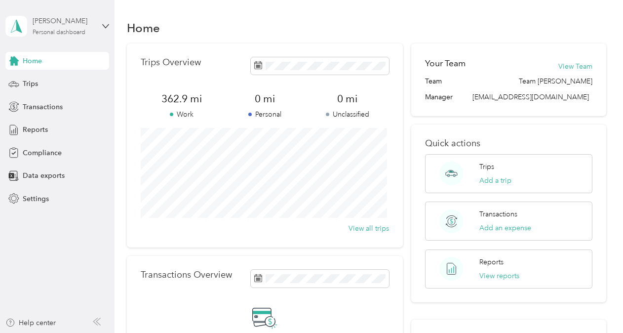
click at [75, 31] on div "Personal dashboard" at bounding box center [59, 33] width 53 height 6
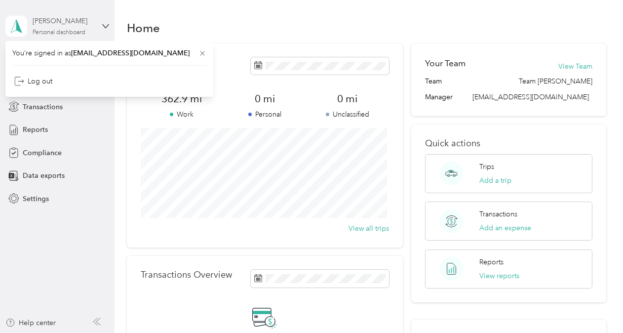
click at [63, 22] on div "[PERSON_NAME]" at bounding box center [64, 21] width 62 height 10
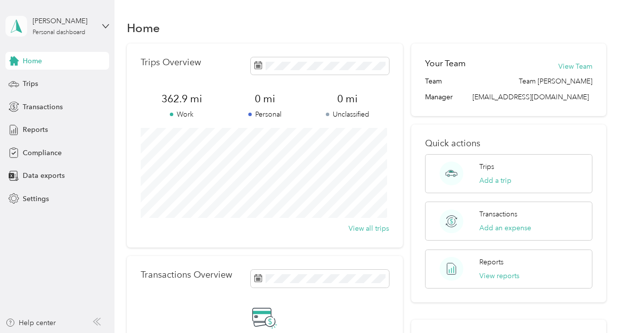
click at [20, 22] on icon at bounding box center [16, 26] width 15 height 14
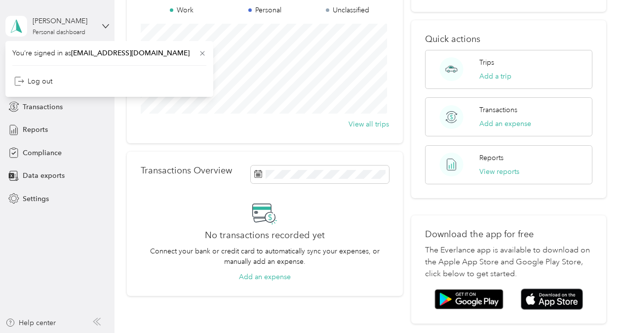
scroll to position [150, 0]
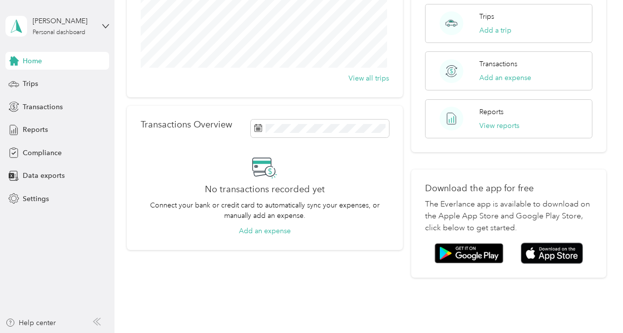
click at [274, 177] on icon at bounding box center [274, 176] width 4 height 4
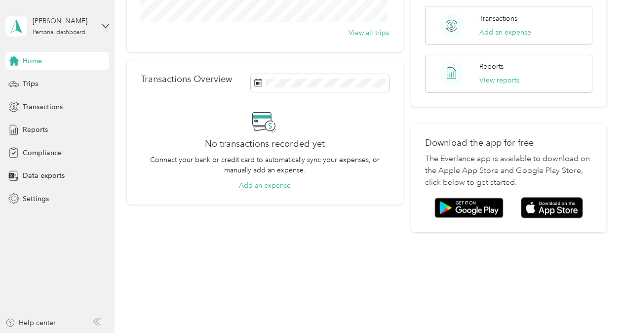
scroll to position [0, 0]
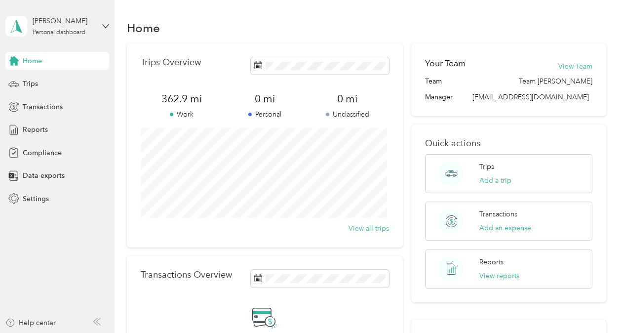
drag, startPoint x: 273, startPoint y: 166, endPoint x: 498, endPoint y: 89, distance: 238.3
click at [498, 89] on div "Team Team [PERSON_NAME] Manager [PERSON_NAME][EMAIL_ADDRESS][DOMAIN_NAME]" at bounding box center [508, 89] width 167 height 26
click at [105, 21] on div "[PERSON_NAME] Personal dashboard" at bounding box center [57, 26] width 104 height 35
click at [213, 16] on div "Home Trips Overview 362.9 mi Work 0 mi Personal 0 mi Unclassified View all trip…" at bounding box center [367, 240] width 504 height 481
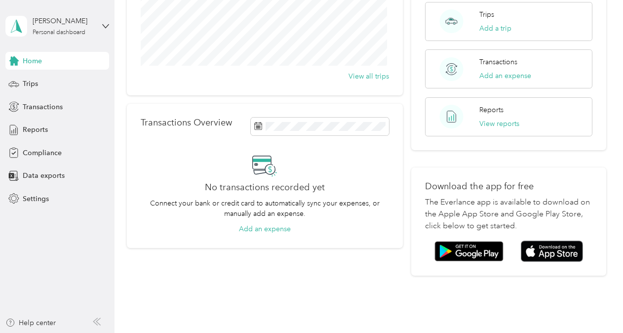
scroll to position [151, 0]
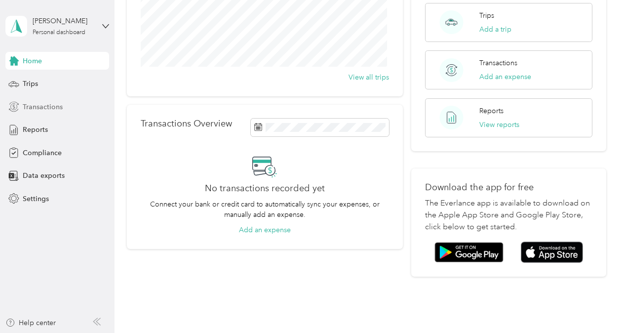
click at [54, 111] on span "Transactions" at bounding box center [43, 107] width 40 height 10
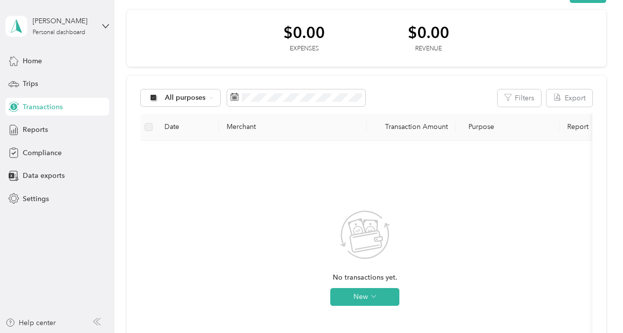
scroll to position [101, 0]
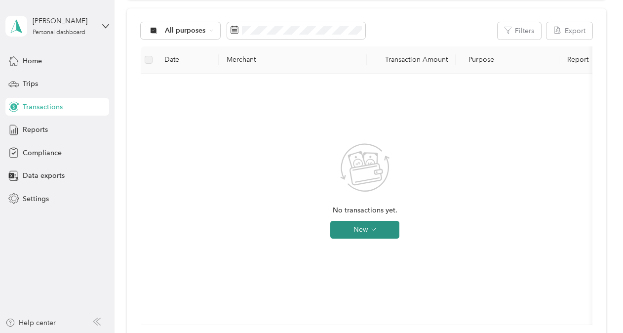
click at [355, 236] on button "New" at bounding box center [364, 230] width 69 height 18
click at [253, 195] on div "No transactions yet. New" at bounding box center [365, 198] width 433 height 235
click at [363, 230] on button "New" at bounding box center [364, 230] width 69 height 18
click at [288, 256] on div "No transactions yet. New" at bounding box center [365, 198] width 433 height 235
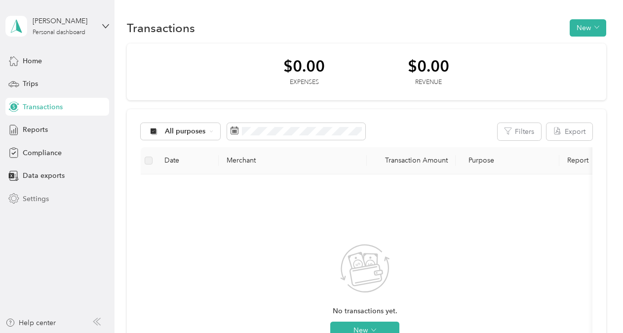
click at [44, 202] on span "Settings" at bounding box center [36, 199] width 26 height 10
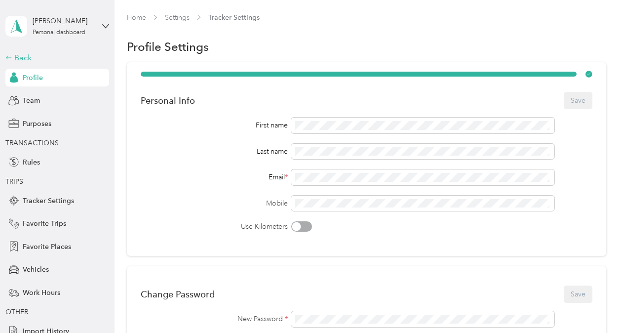
click at [21, 58] on div "Back" at bounding box center [54, 58] width 99 height 12
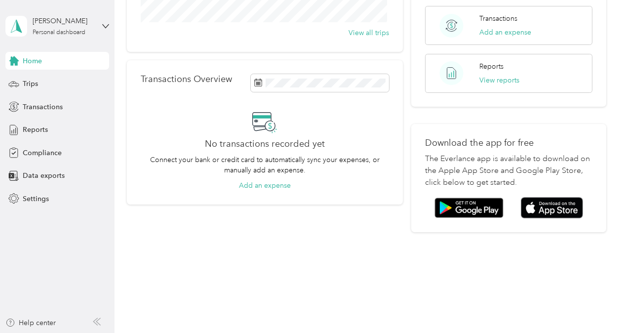
scroll to position [196, 0]
click at [505, 84] on div "Reports View reports" at bounding box center [508, 73] width 167 height 39
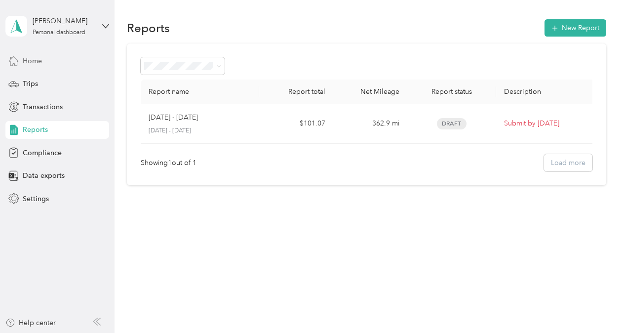
click at [31, 61] on span "Home" at bounding box center [32, 61] width 19 height 10
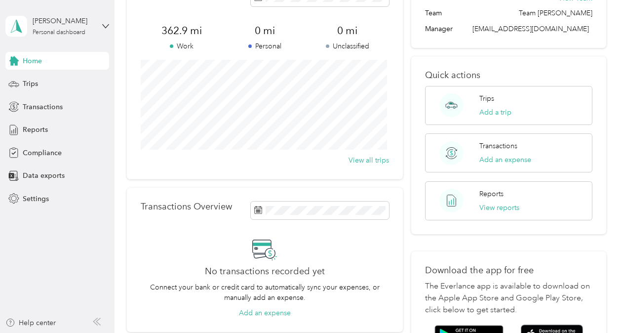
scroll to position [64, 0]
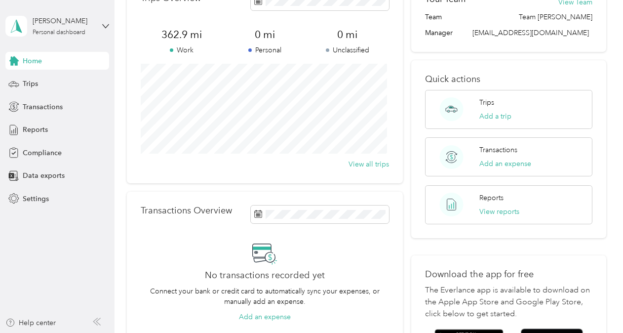
click at [43, 189] on div "Home Trips Transactions Reports Compliance Data exports Settings" at bounding box center [57, 130] width 104 height 156
click at [41, 195] on span "Settings" at bounding box center [36, 199] width 26 height 10
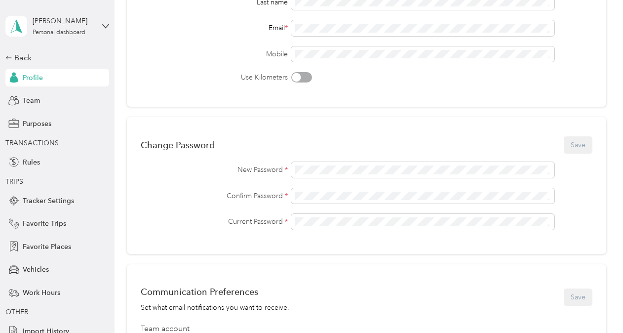
scroll to position [92, 0]
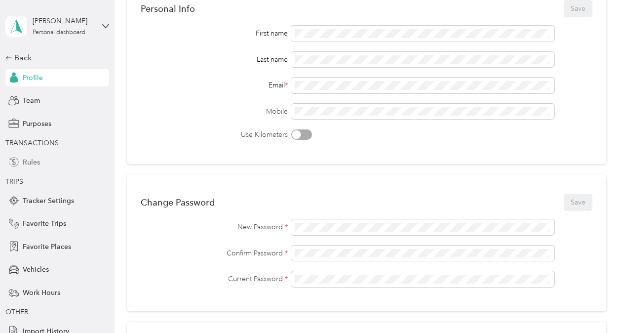
drag, startPoint x: 33, startPoint y: 154, endPoint x: 29, endPoint y: 161, distance: 8.8
click at [29, 161] on div "Rules" at bounding box center [57, 162] width 104 height 18
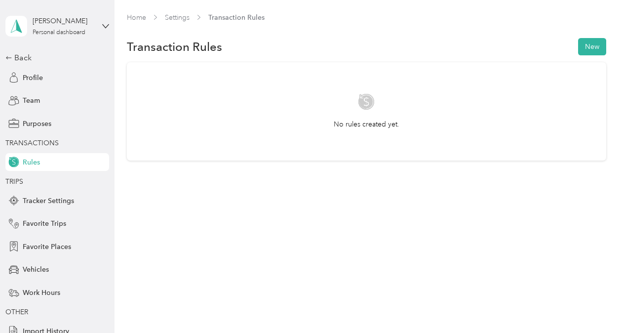
click at [29, 161] on span "Rules" at bounding box center [31, 162] width 17 height 10
click at [33, 74] on span "Profile" at bounding box center [33, 78] width 20 height 10
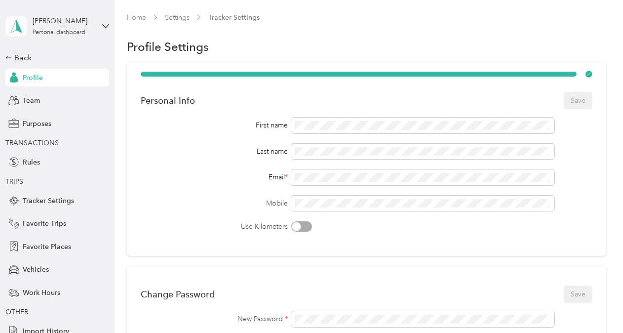
click at [19, 24] on icon at bounding box center [16, 26] width 15 height 14
click at [138, 13] on link "Home" at bounding box center [136, 17] width 19 height 8
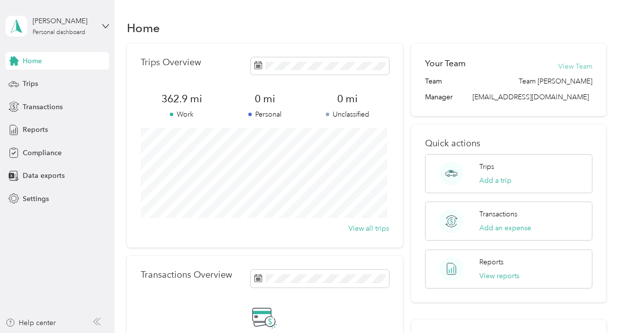
click at [571, 65] on button "View Team" at bounding box center [576, 66] width 34 height 10
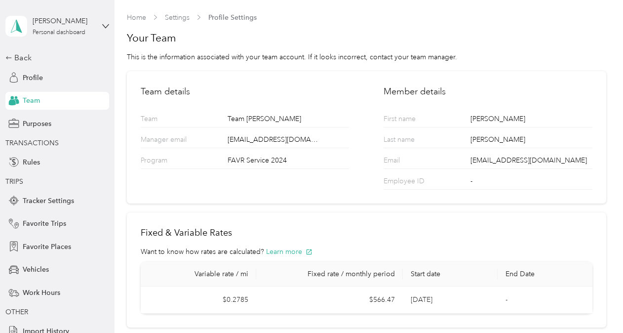
scroll to position [63, 0]
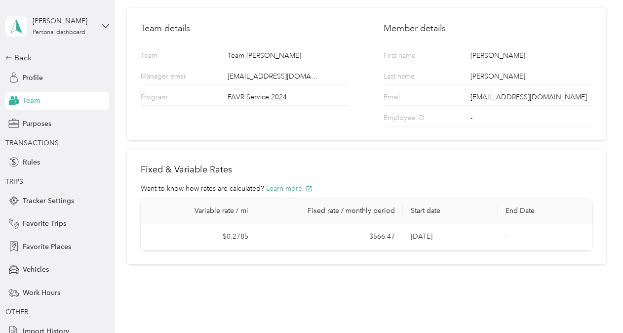
click at [235, 216] on th "Variable rate / mi" at bounding box center [199, 211] width 116 height 25
click at [235, 236] on td "$0.2785" at bounding box center [199, 236] width 116 height 27
click at [386, 238] on td "$566.47" at bounding box center [329, 236] width 147 height 27
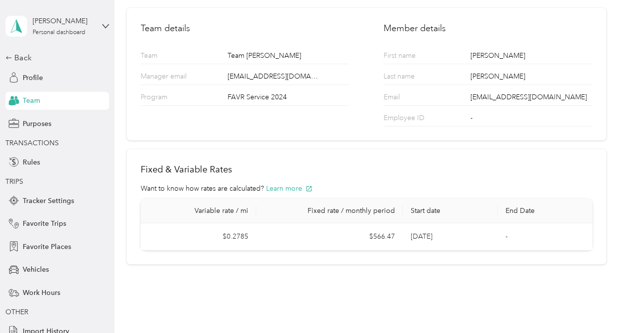
click at [355, 207] on th "Fixed rate / monthly period" at bounding box center [329, 211] width 147 height 25
click at [291, 188] on button "Learn more" at bounding box center [289, 188] width 46 height 10
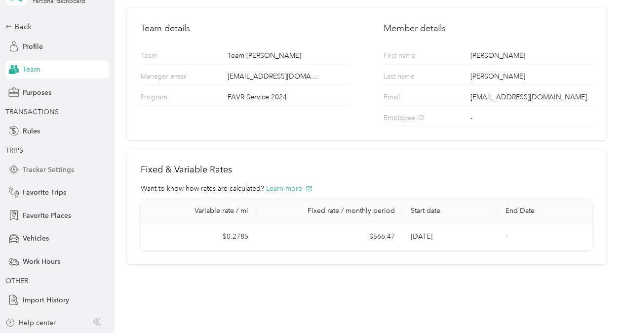
scroll to position [0, 0]
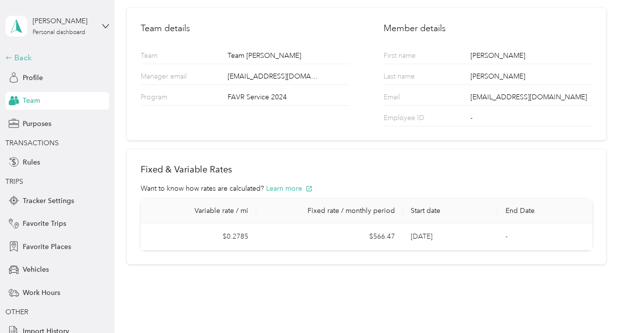
click at [19, 59] on div "Back" at bounding box center [54, 58] width 99 height 12
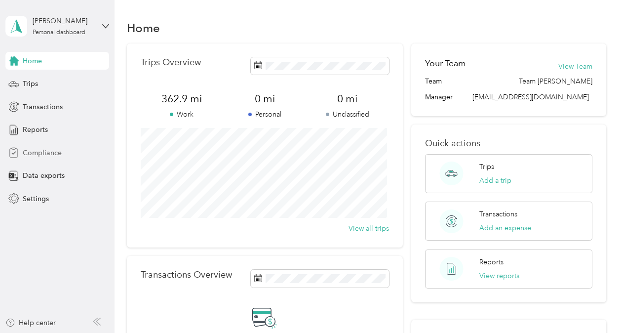
click at [49, 146] on div "Compliance" at bounding box center [57, 153] width 104 height 18
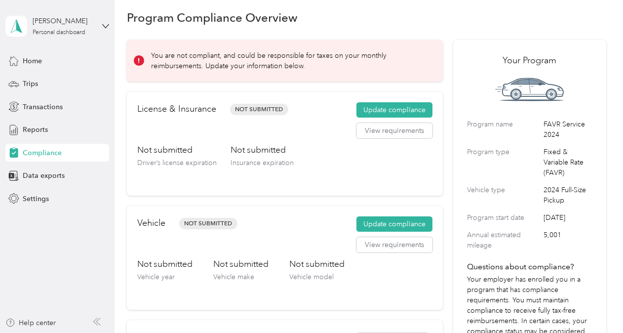
scroll to position [12, 0]
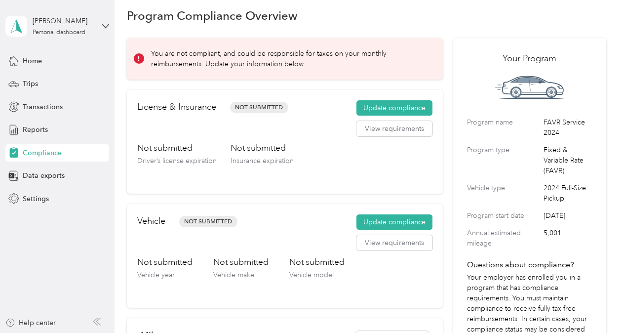
click at [262, 172] on div "Not submitted Insurance expiration" at bounding box center [262, 162] width 63 height 41
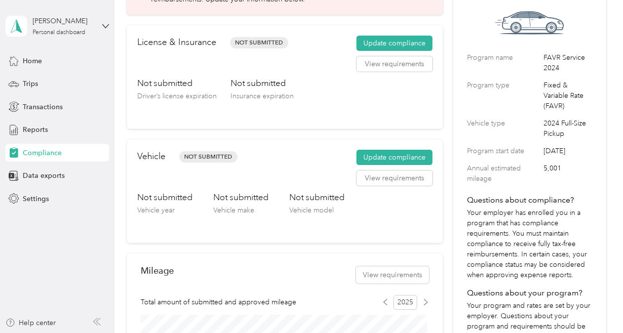
scroll to position [83, 0]
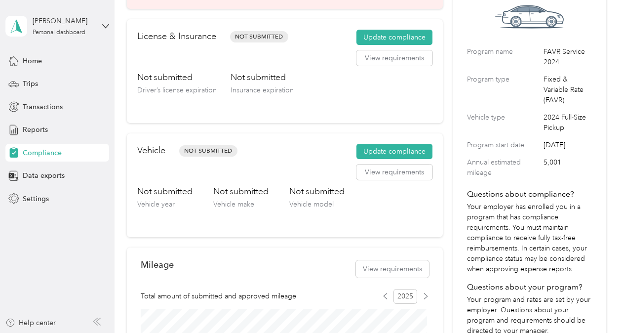
click at [262, 172] on div "Vehicle Not Submitted Update compliance View requirements" at bounding box center [284, 164] width 295 height 41
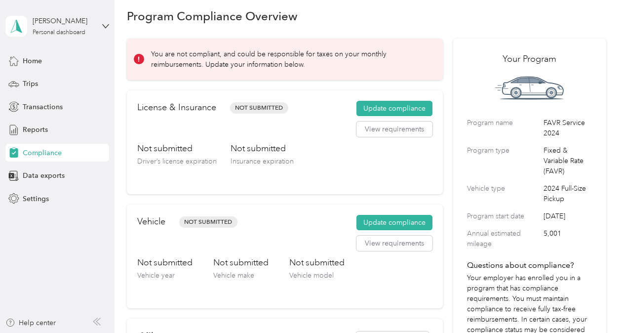
scroll to position [12, 0]
click at [408, 218] on button "Update compliance" at bounding box center [395, 223] width 76 height 16
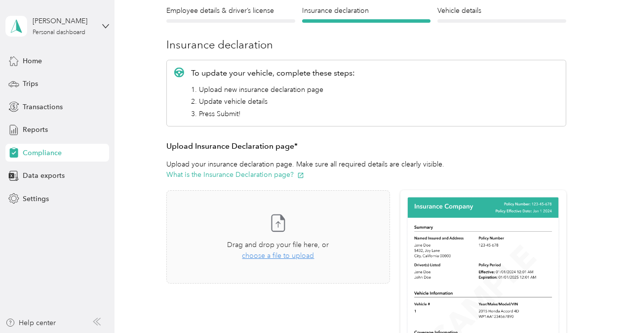
scroll to position [8, 0]
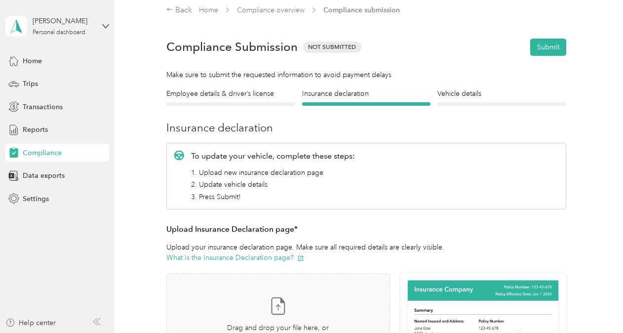
click at [247, 172] on li "1. Upload new insurance declaration page" at bounding box center [273, 172] width 164 height 10
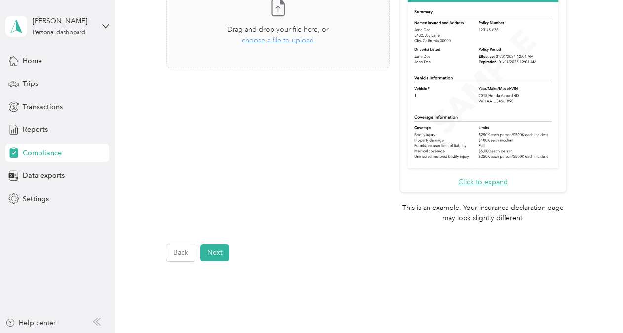
scroll to position [315, 0]
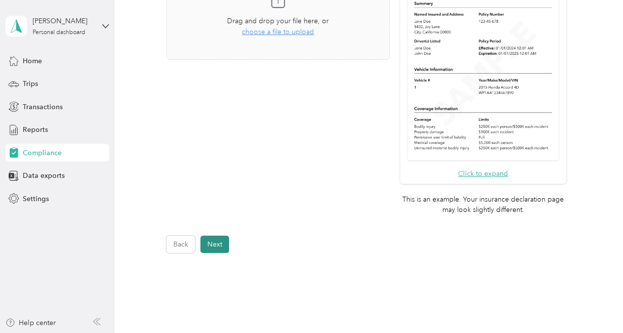
click at [222, 242] on button "Next" at bounding box center [214, 244] width 29 height 17
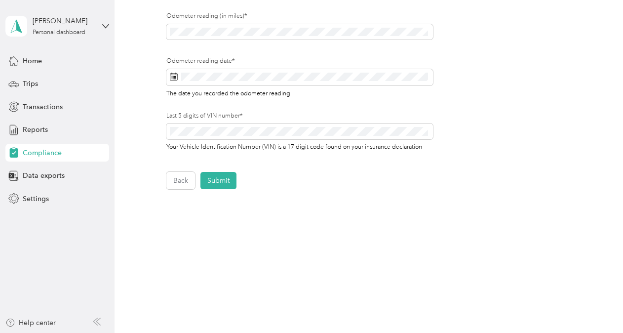
scroll to position [114, 0]
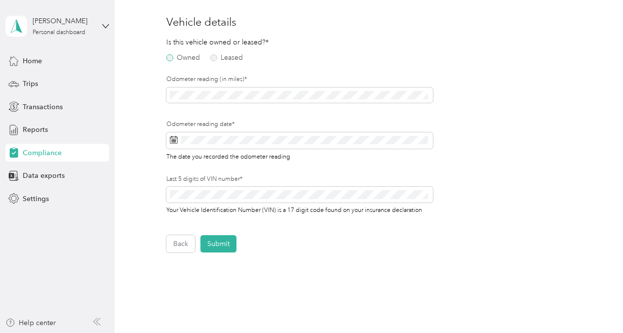
click at [174, 55] on label "Owned" at bounding box center [183, 57] width 34 height 7
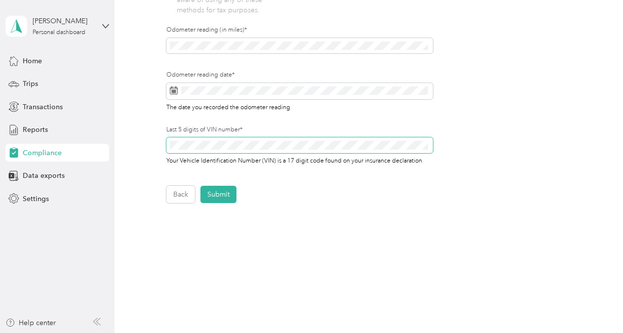
scroll to position [370, 0]
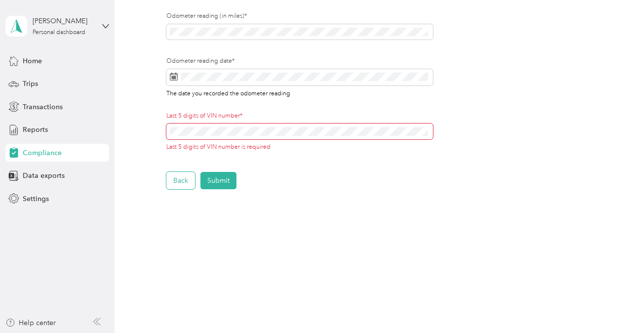
click at [188, 184] on button "Back" at bounding box center [180, 180] width 29 height 17
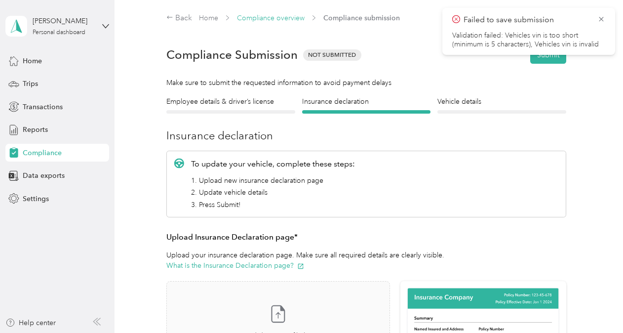
click at [268, 19] on link "Compliance overview" at bounding box center [271, 18] width 68 height 8
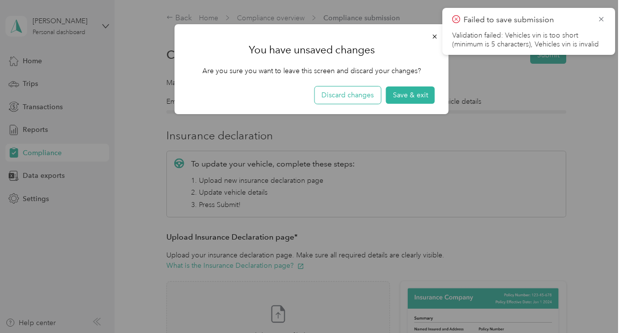
click at [366, 91] on button "Discard changes" at bounding box center [348, 94] width 66 height 17
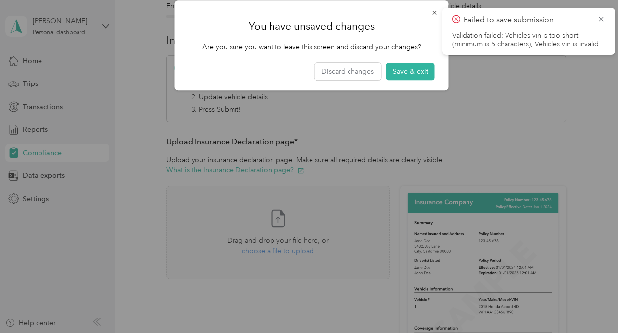
scroll to position [97, 0]
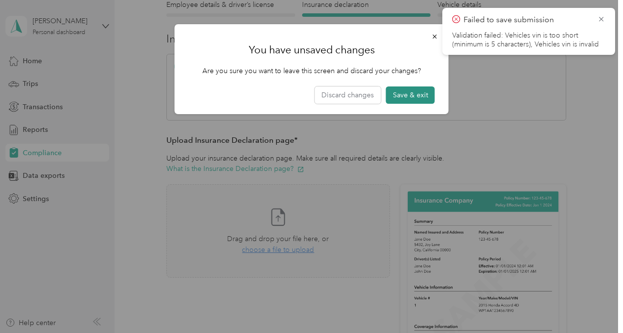
click at [407, 96] on button "Save & exit" at bounding box center [410, 94] width 49 height 17
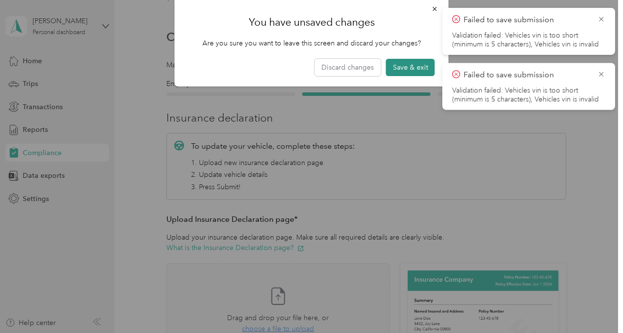
scroll to position [12, 0]
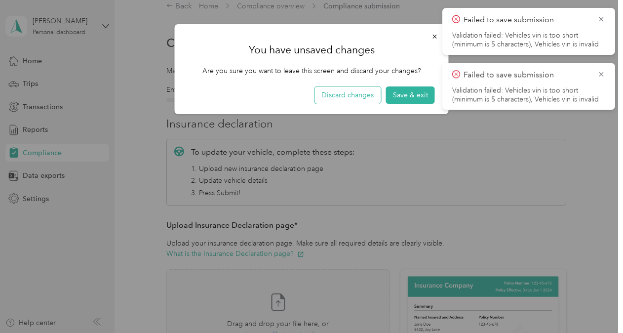
click at [341, 92] on button "Discard changes" at bounding box center [348, 94] width 66 height 17
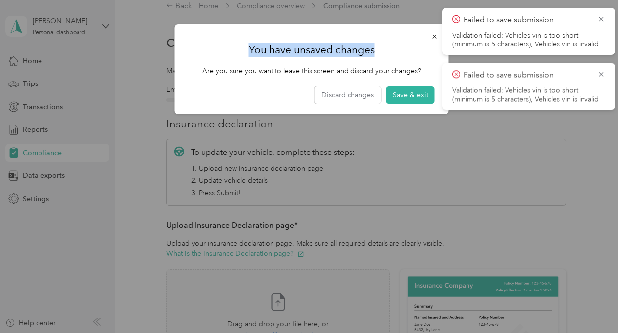
drag, startPoint x: 31, startPoint y: 151, endPoint x: 429, endPoint y: 14, distance: 420.9
click at [429, 14] on div at bounding box center [311, 166] width 623 height 333
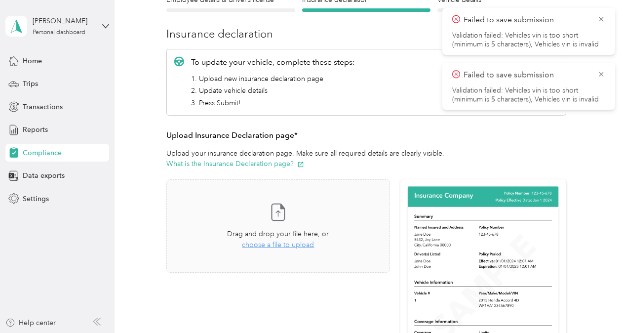
scroll to position [0, 0]
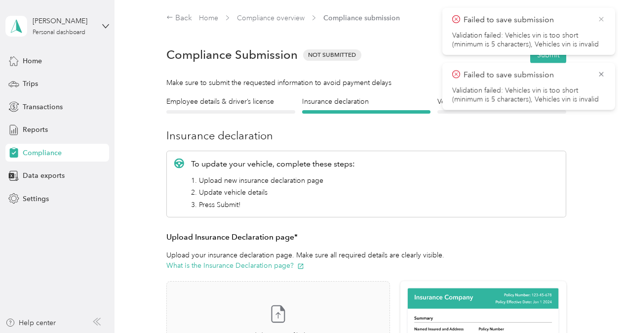
click at [599, 20] on icon at bounding box center [602, 19] width 8 height 9
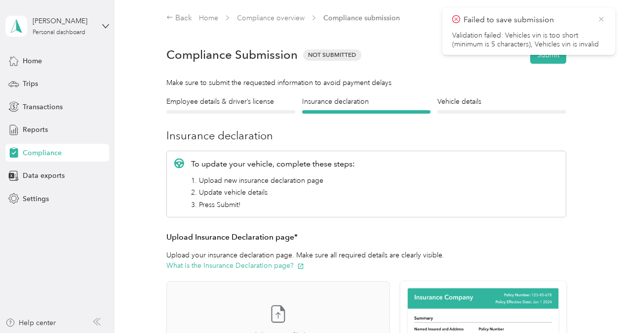
click at [598, 19] on icon at bounding box center [602, 19] width 8 height 9
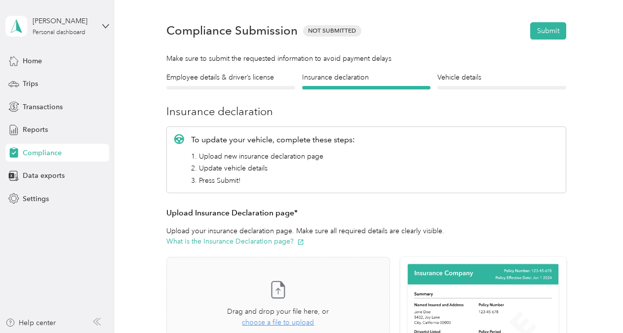
scroll to position [23, 0]
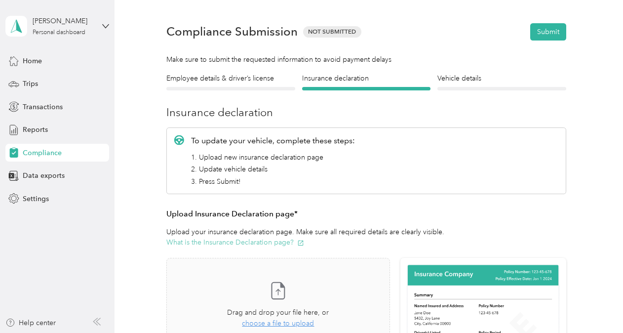
click at [269, 242] on button "What is the Insurance Declaration page?" at bounding box center [235, 242] width 138 height 10
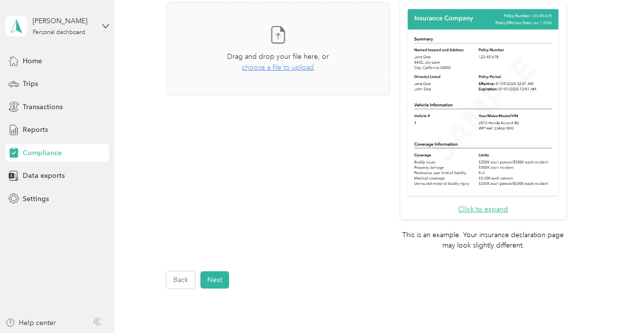
scroll to position [279, 0]
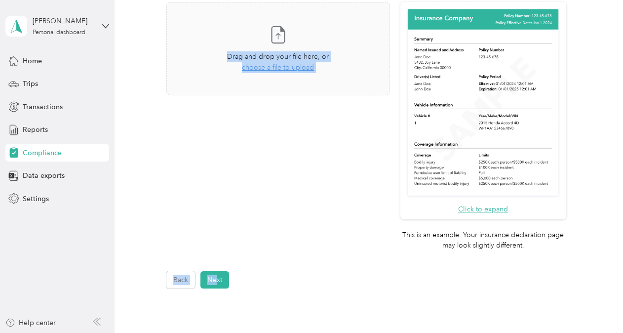
drag, startPoint x: 217, startPoint y: 291, endPoint x: 266, endPoint y: 202, distance: 100.8
click at [266, 202] on div "Back Home Compliance overview Compliance submission Compliance Submission Not S…" at bounding box center [367, 52] width 504 height 663
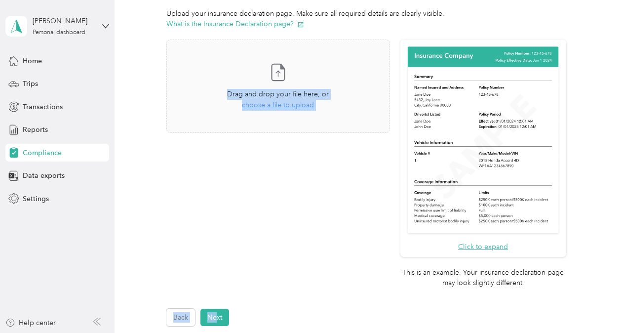
scroll to position [233, 0]
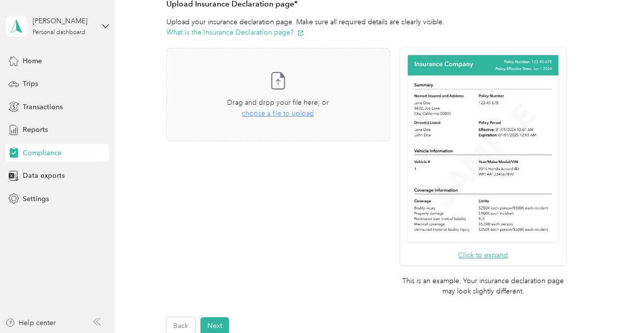
click at [266, 202] on div "Take a photo or choose a photo from your library Drag and drop your file here, …" at bounding box center [277, 174] width 223 height 252
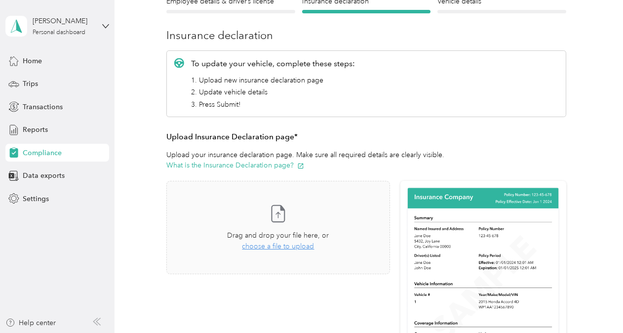
scroll to position [0, 0]
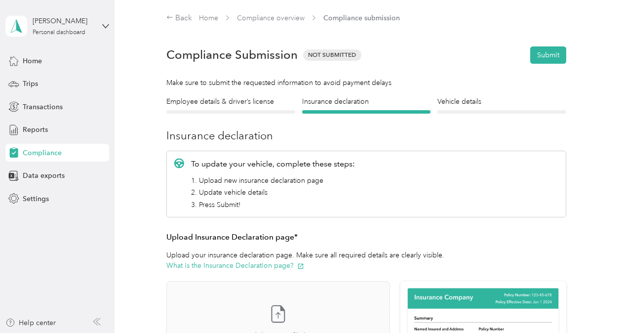
click at [63, 155] on div "Compliance" at bounding box center [57, 153] width 104 height 18
click at [46, 62] on div "Home" at bounding box center [57, 61] width 104 height 18
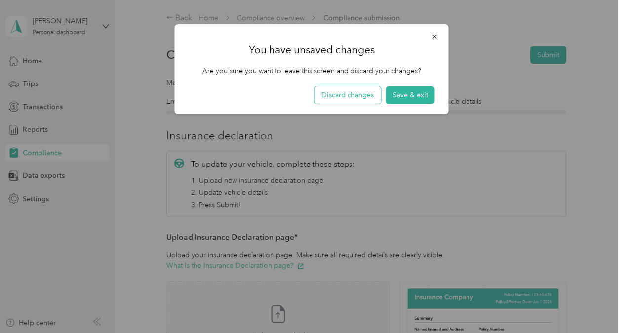
click at [342, 90] on button "Discard changes" at bounding box center [348, 94] width 66 height 17
click at [418, 89] on button "Save & exit" at bounding box center [410, 94] width 49 height 17
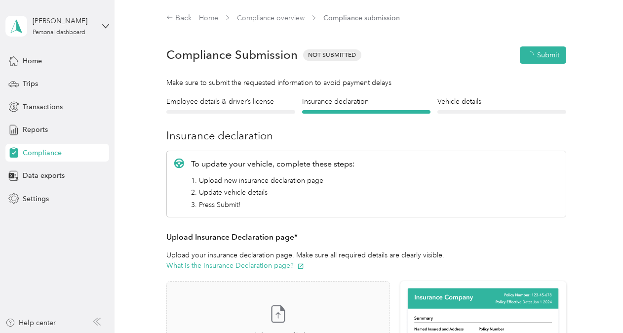
scroll to position [12, 0]
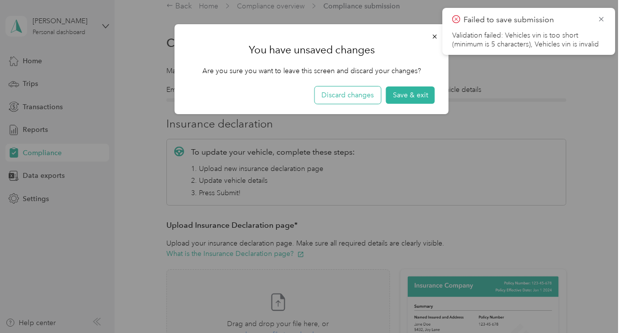
click at [349, 94] on button "Discard changes" at bounding box center [348, 94] width 66 height 17
click at [32, 59] on div at bounding box center [311, 166] width 623 height 333
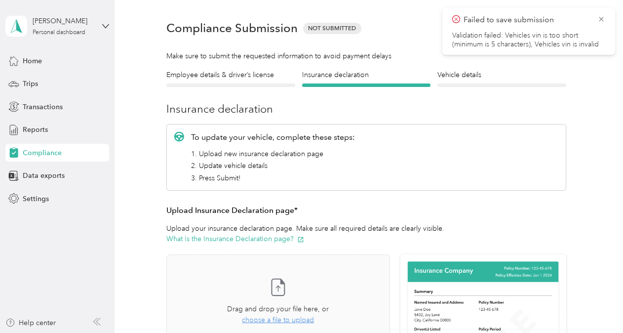
scroll to position [0, 0]
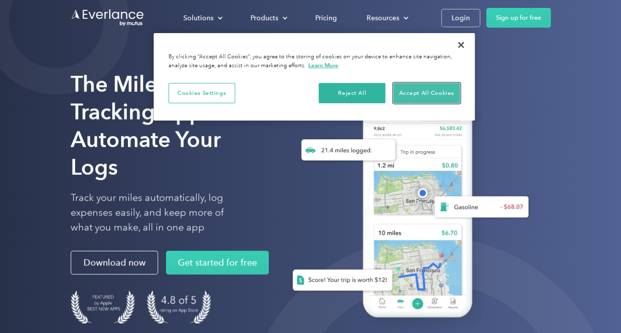
click at [404, 100] on button "Accept All Cookies" at bounding box center [426, 93] width 67 height 21
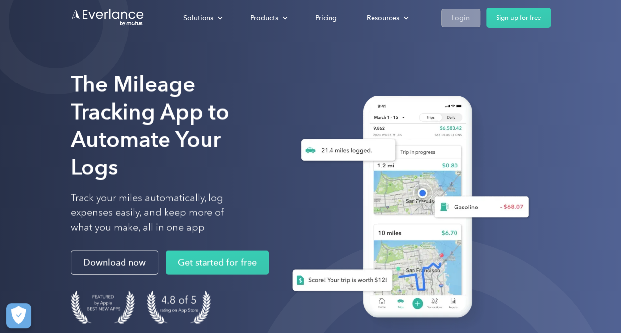
click at [446, 14] on link "Login" at bounding box center [460, 18] width 39 height 18
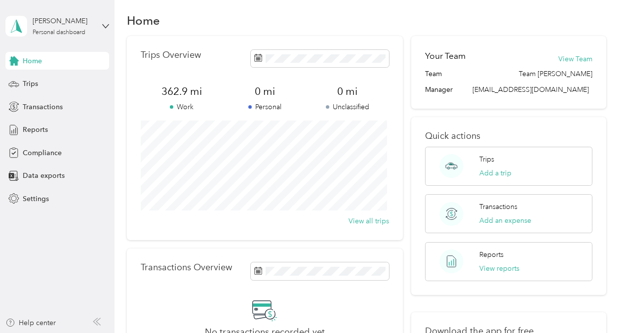
scroll to position [6, 0]
click at [42, 153] on span "Compliance" at bounding box center [42, 153] width 39 height 10
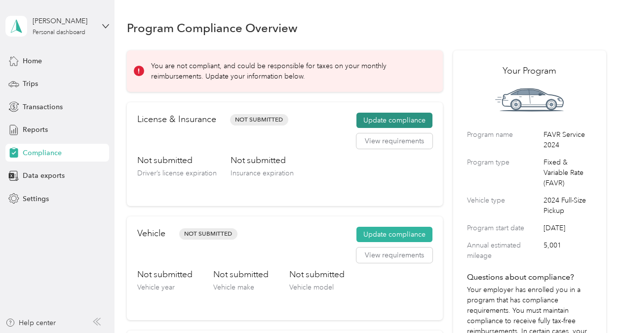
click at [400, 116] on button "Update compliance" at bounding box center [395, 121] width 76 height 16
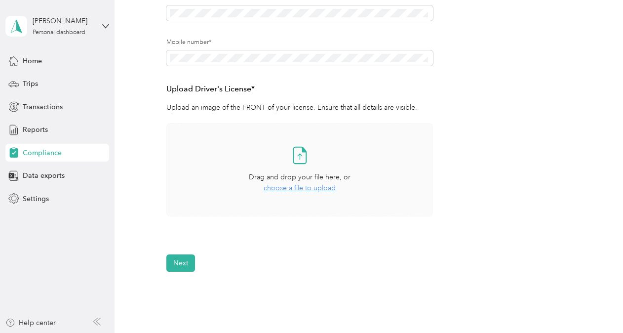
scroll to position [193, 0]
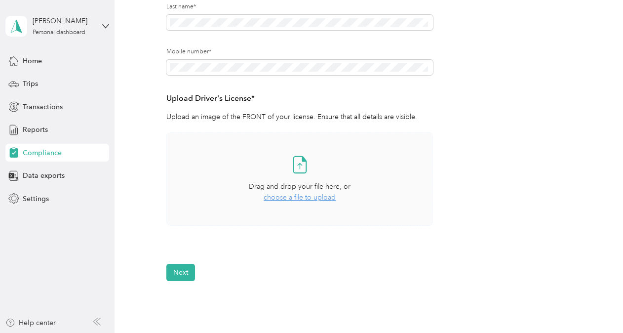
click at [295, 198] on span "choose a file to upload" at bounding box center [300, 197] width 72 height 8
click at [298, 194] on span "choose a file to upload" at bounding box center [300, 197] width 72 height 8
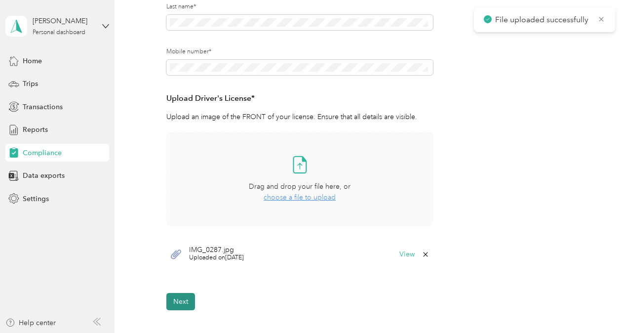
click at [177, 303] on button "Next" at bounding box center [180, 301] width 29 height 17
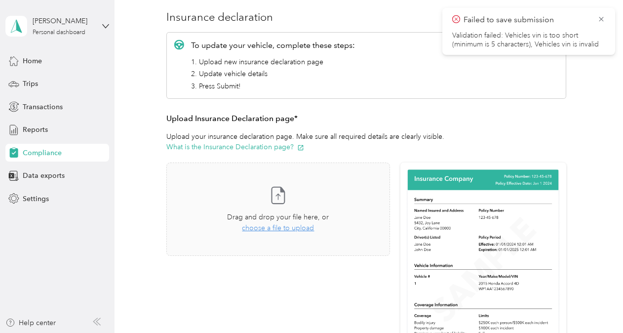
scroll to position [131, 0]
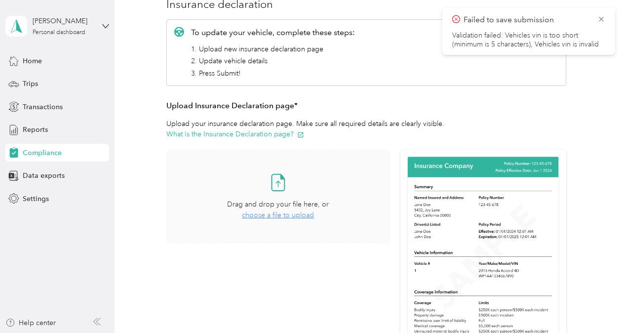
click at [300, 212] on span "choose a file to upload" at bounding box center [278, 215] width 72 height 8
click at [270, 218] on span "choose a file to upload" at bounding box center [278, 215] width 72 height 8
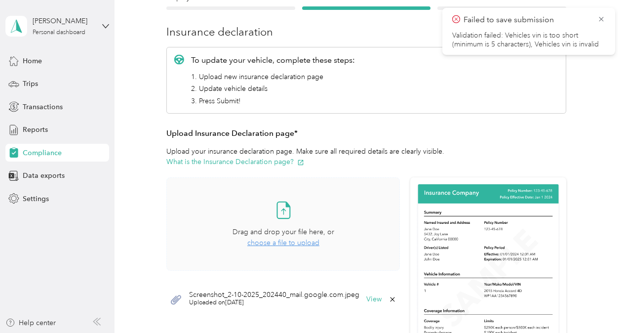
scroll to position [92, 0]
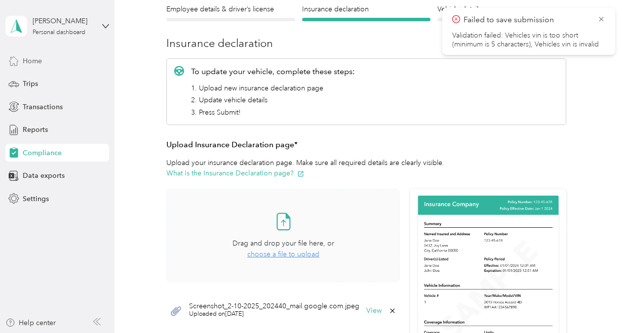
click at [32, 66] on div "Home" at bounding box center [57, 61] width 104 height 18
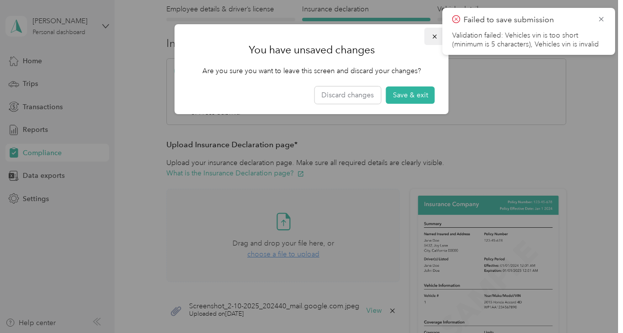
click at [438, 36] on icon "button" at bounding box center [435, 36] width 7 height 7
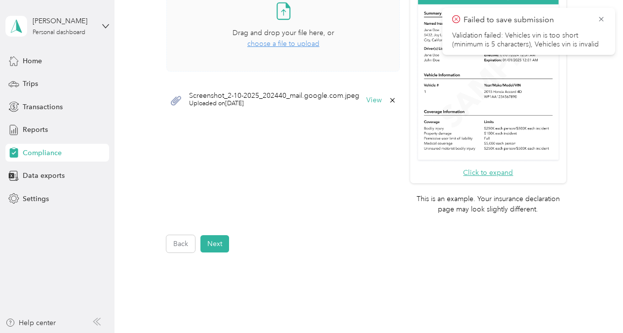
scroll to position [338, 0]
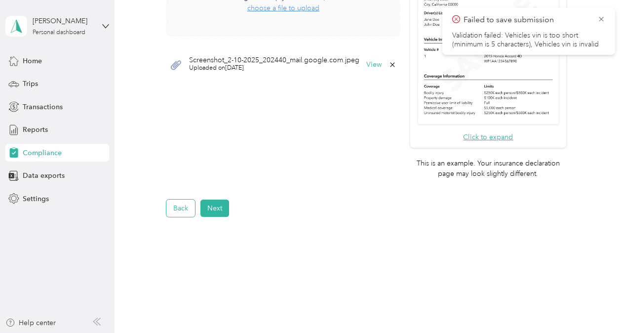
click at [173, 207] on button "Back" at bounding box center [180, 208] width 29 height 17
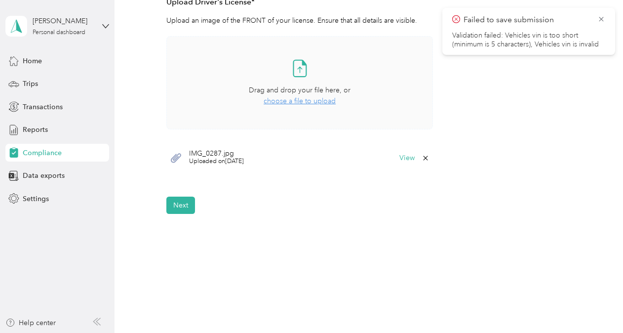
click at [173, 207] on button "Next" at bounding box center [180, 205] width 29 height 17
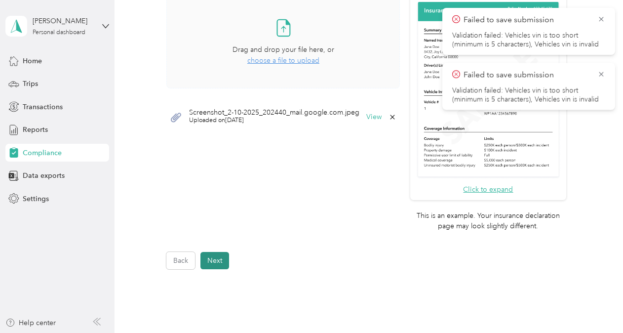
scroll to position [286, 0]
click at [219, 251] on button "Next" at bounding box center [214, 259] width 29 height 17
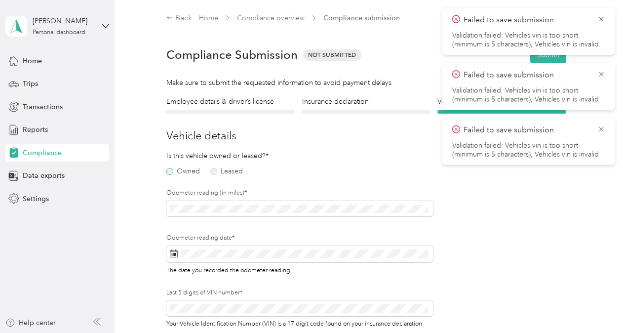
click at [171, 174] on label "Owned" at bounding box center [183, 171] width 34 height 7
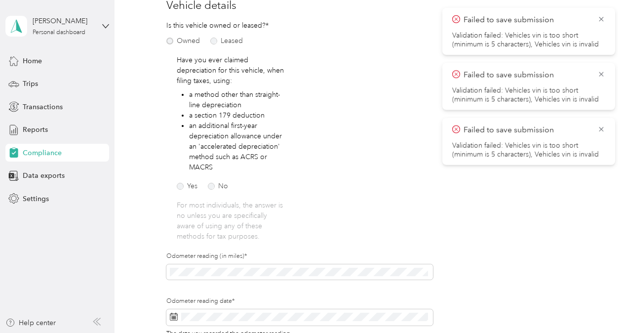
scroll to position [131, 0]
drag, startPoint x: 213, startPoint y: 189, endPoint x: 215, endPoint y: 184, distance: 5.2
click at [215, 184] on label "No" at bounding box center [218, 185] width 20 height 7
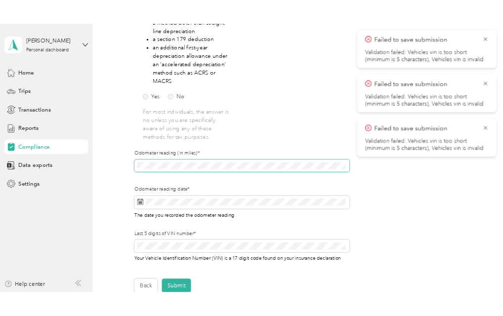
scroll to position [227, 0]
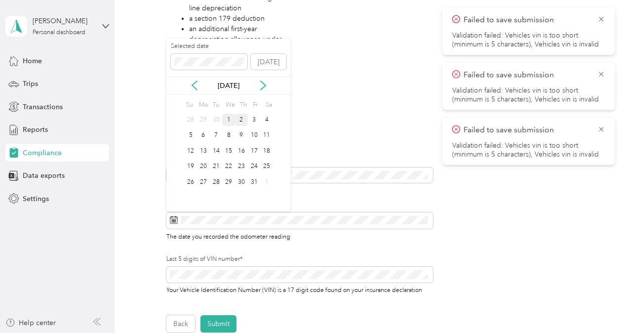
click at [232, 116] on div "1" at bounding box center [228, 120] width 13 height 12
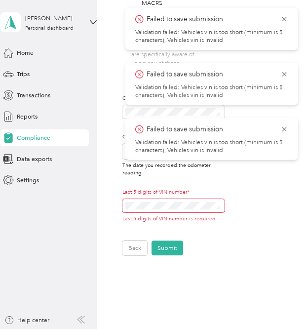
scroll to position [323, 0]
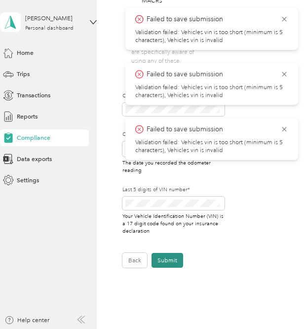
click at [171, 257] on button "Submit" at bounding box center [168, 260] width 32 height 15
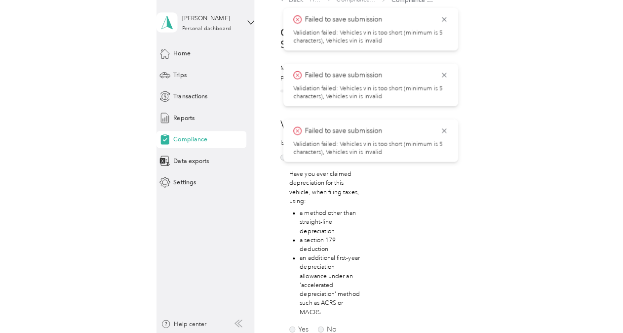
scroll to position [10, 0]
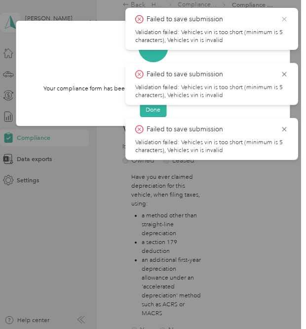
click at [285, 15] on icon at bounding box center [284, 19] width 8 height 9
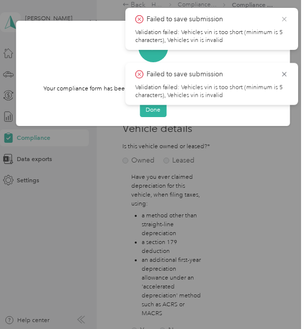
click at [287, 18] on icon at bounding box center [284, 19] width 8 height 9
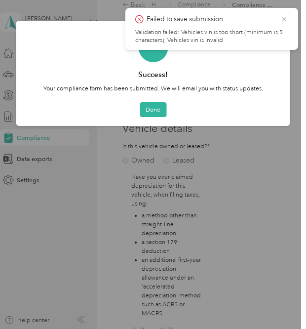
click at [288, 17] on icon at bounding box center [284, 19] width 8 height 9
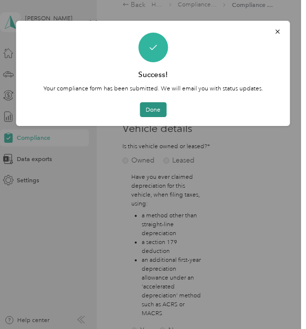
click at [151, 115] on button "Done" at bounding box center [153, 109] width 27 height 15
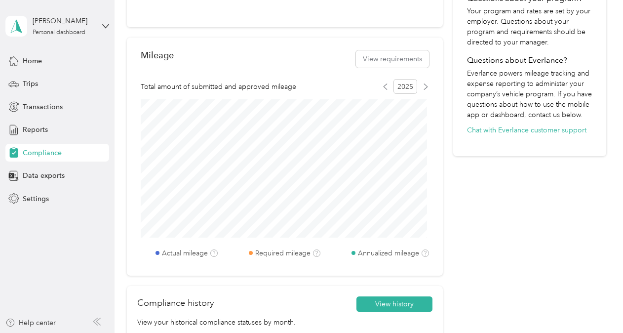
scroll to position [371, 0]
click at [45, 150] on span "Compliance" at bounding box center [42, 153] width 39 height 10
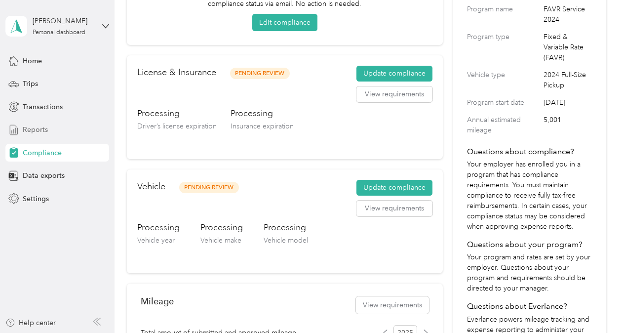
scroll to position [109, 0]
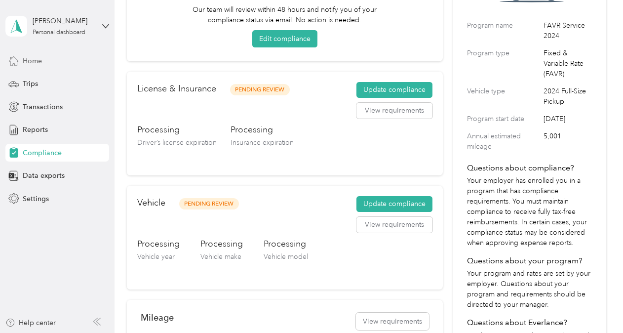
click at [28, 65] on span "Home" at bounding box center [32, 61] width 19 height 10
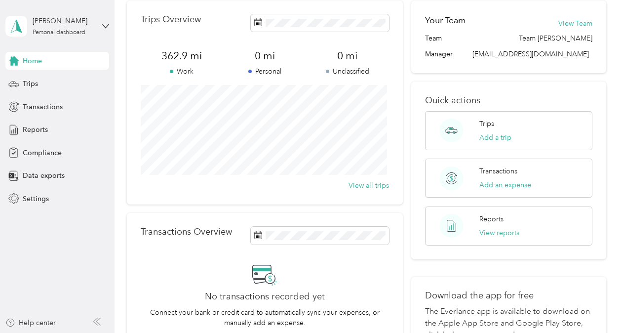
scroll to position [38, 0]
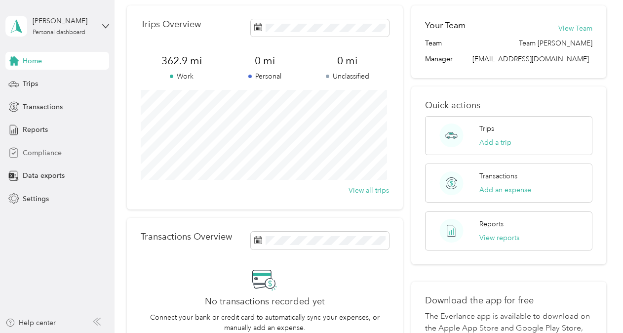
click at [51, 158] on div "Compliance" at bounding box center [57, 153] width 104 height 18
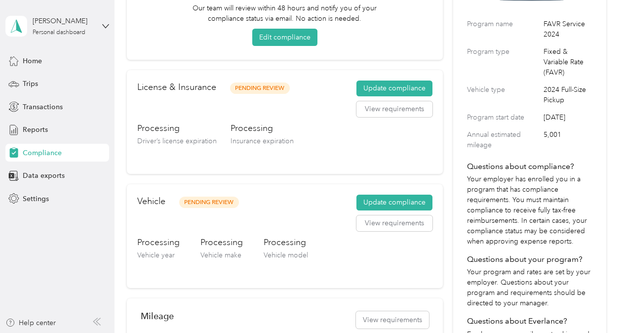
scroll to position [111, 0]
click at [409, 83] on button "Update compliance" at bounding box center [395, 88] width 76 height 16
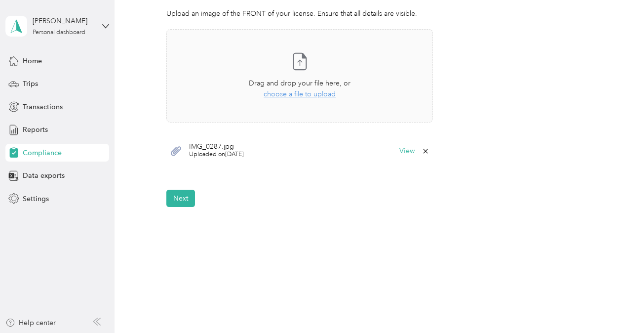
scroll to position [290, 0]
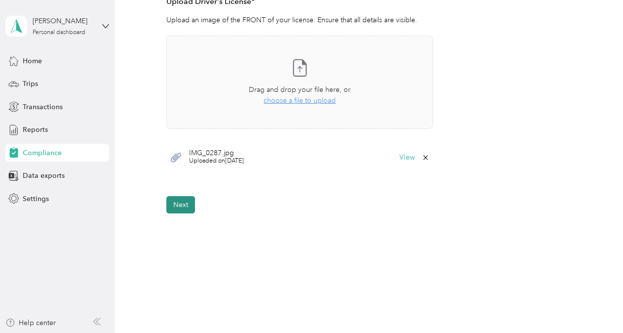
click at [178, 200] on button "Next" at bounding box center [180, 204] width 29 height 17
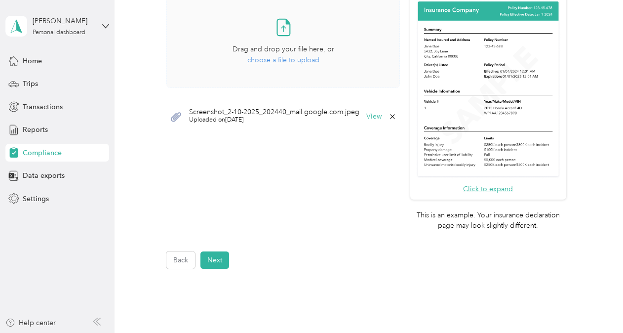
scroll to position [286, 0]
click at [31, 58] on span "Home" at bounding box center [32, 61] width 19 height 10
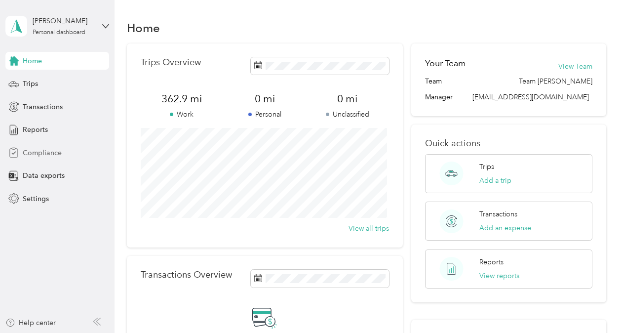
click at [53, 154] on span "Compliance" at bounding box center [42, 153] width 39 height 10
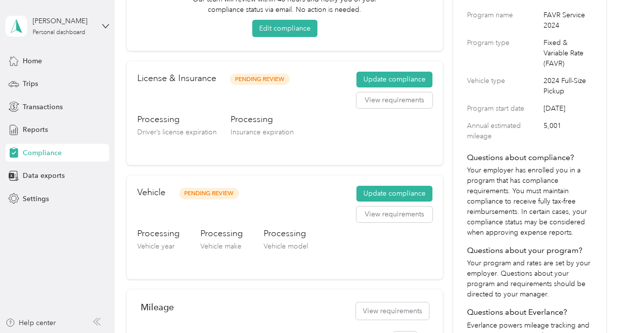
scroll to position [144, 0]
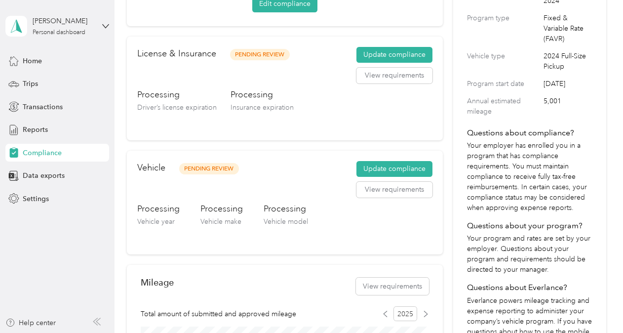
click at [519, 157] on p "Your employer has enrolled you in a program that has compliance requirements. Y…" at bounding box center [529, 176] width 125 height 73
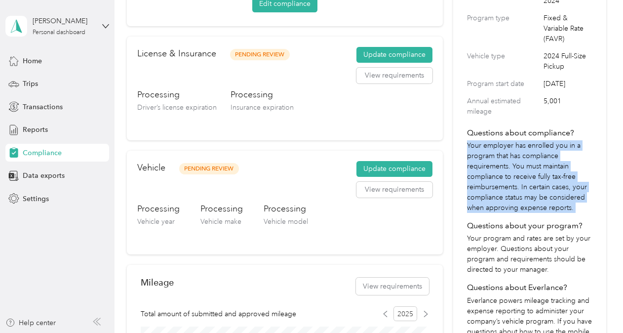
click at [519, 157] on p "Your employer has enrolled you in a program that has compliance requirements. Y…" at bounding box center [529, 176] width 125 height 73
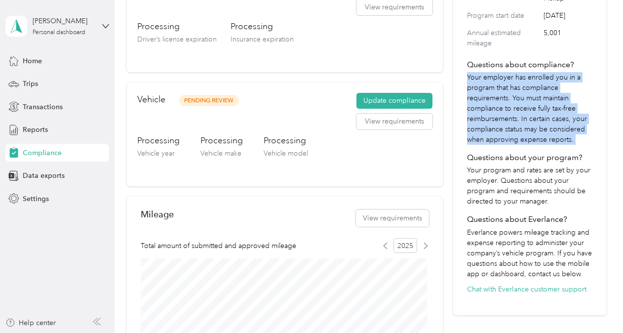
scroll to position [211, 0]
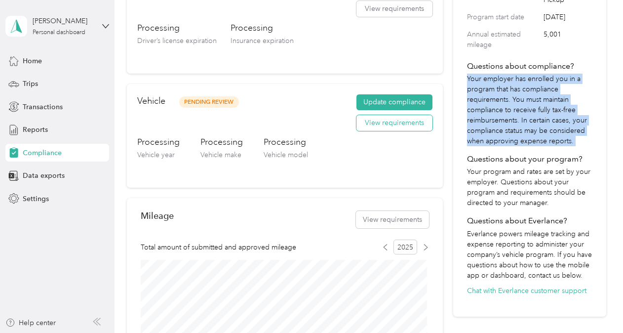
click at [397, 120] on button "View requirements" at bounding box center [395, 123] width 76 height 16
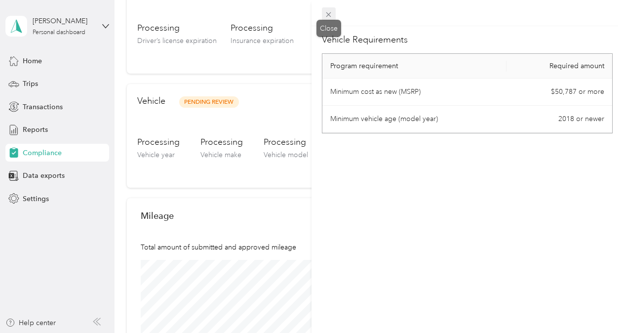
click at [329, 13] on icon at bounding box center [328, 14] width 8 height 8
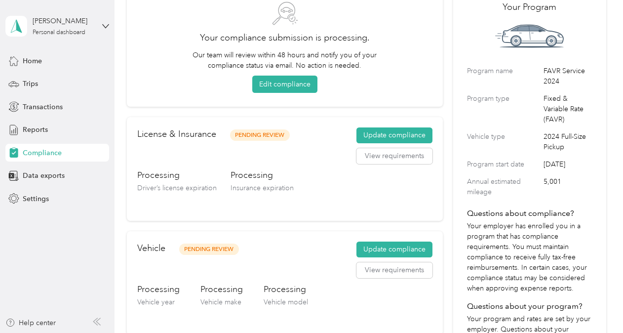
scroll to position [59, 0]
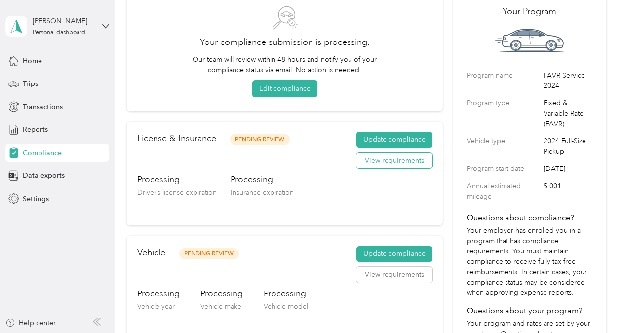
click at [397, 156] on button "View requirements" at bounding box center [395, 161] width 76 height 16
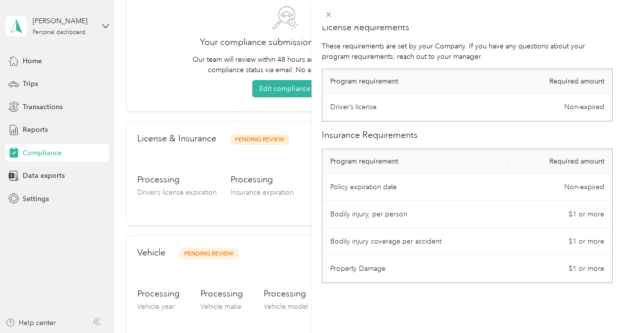
scroll to position [0, 0]
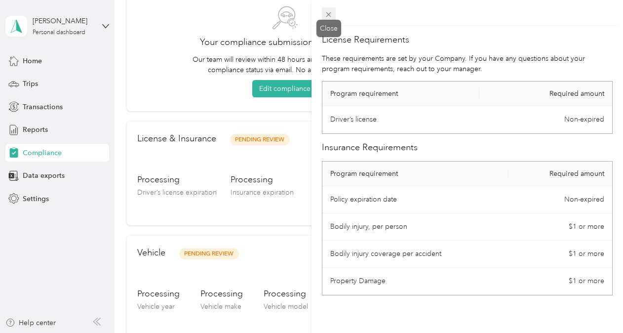
click at [328, 14] on icon at bounding box center [328, 14] width 8 height 8
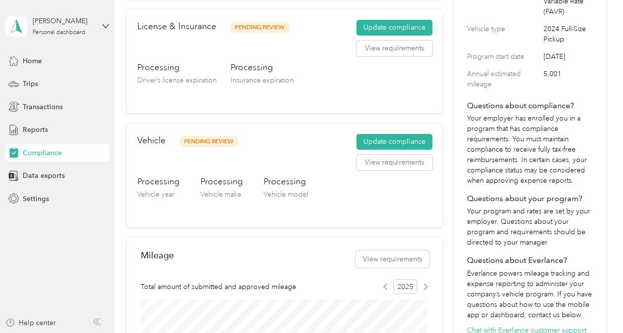
scroll to position [172, 0]
click at [394, 157] on button "View requirements" at bounding box center [395, 162] width 76 height 16
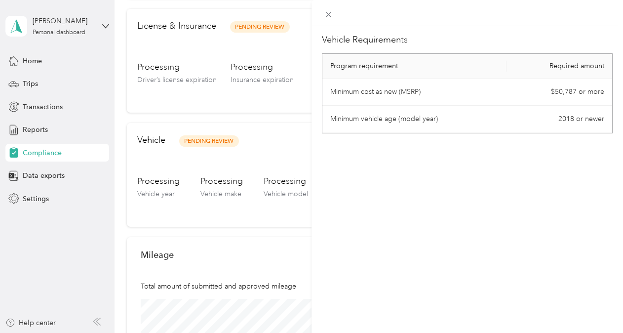
click at [412, 72] on th "Program requirement" at bounding box center [414, 66] width 184 height 25
click at [332, 11] on icon at bounding box center [328, 14] width 8 height 8
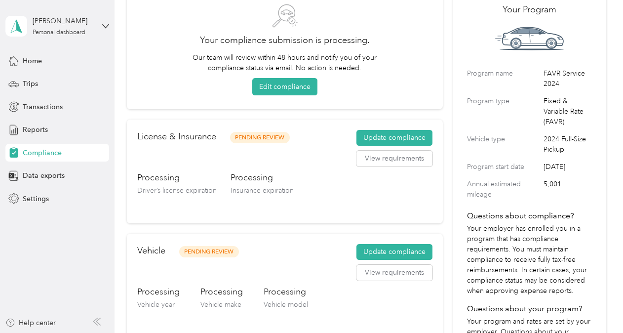
scroll to position [81, 0]
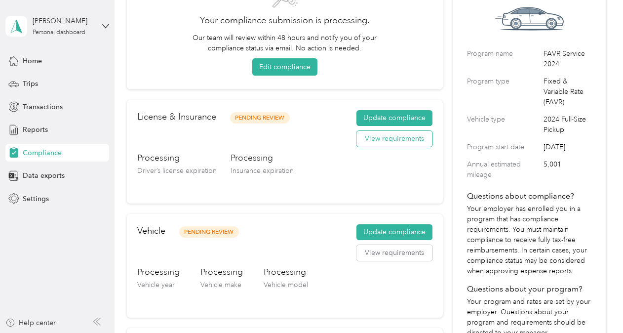
click at [408, 138] on button "View requirements" at bounding box center [395, 139] width 76 height 16
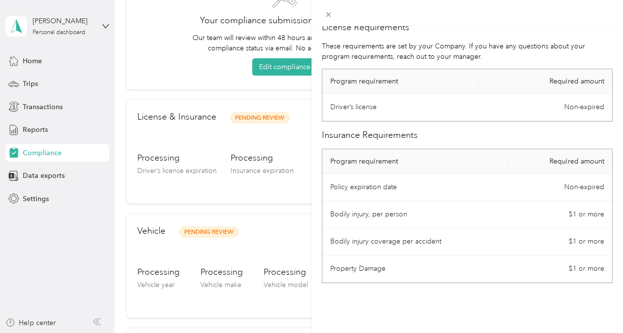
scroll to position [0, 0]
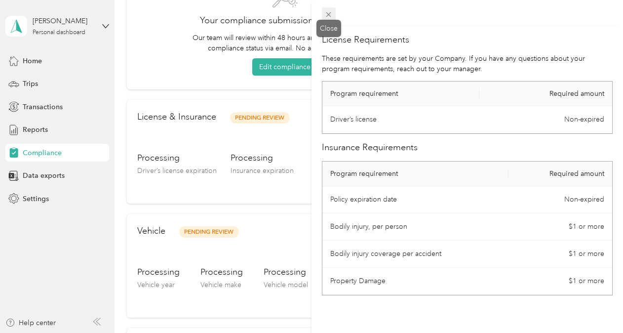
click at [328, 15] on icon at bounding box center [328, 14] width 8 height 8
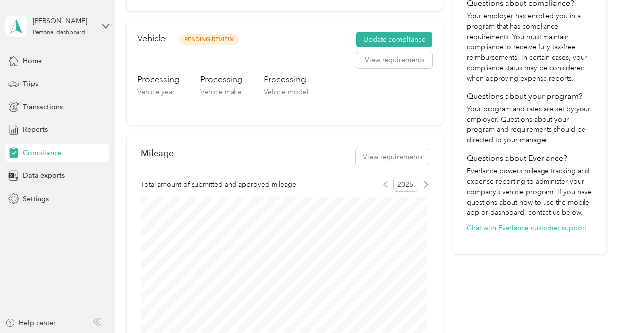
scroll to position [275, 0]
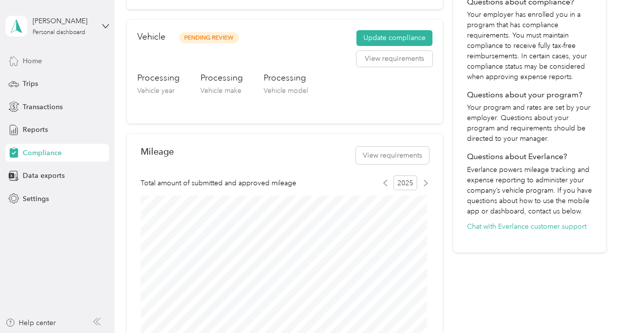
click at [36, 53] on div "Home" at bounding box center [57, 61] width 104 height 18
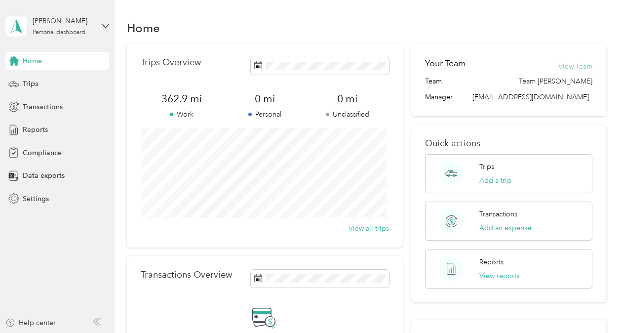
click at [571, 63] on button "View Team" at bounding box center [576, 66] width 34 height 10
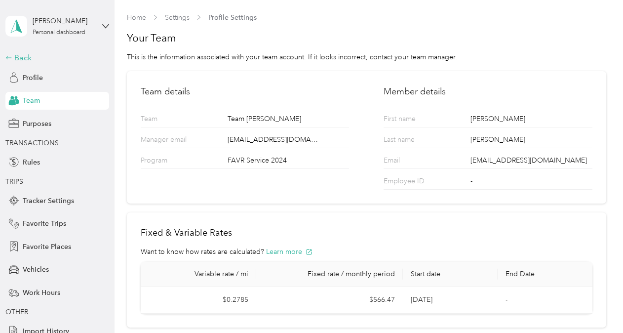
click at [16, 52] on div "Back" at bounding box center [54, 58] width 99 height 12
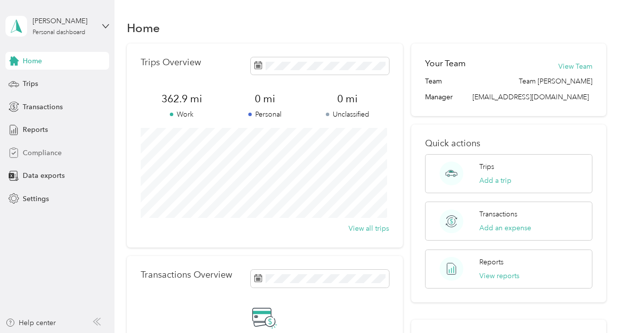
click at [62, 152] on div "Compliance" at bounding box center [57, 153] width 104 height 18
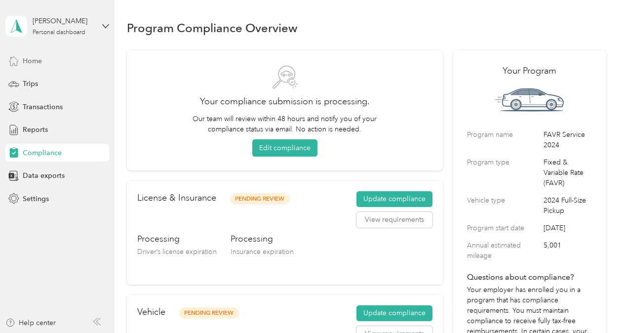
click at [40, 58] on span "Home" at bounding box center [32, 61] width 19 height 10
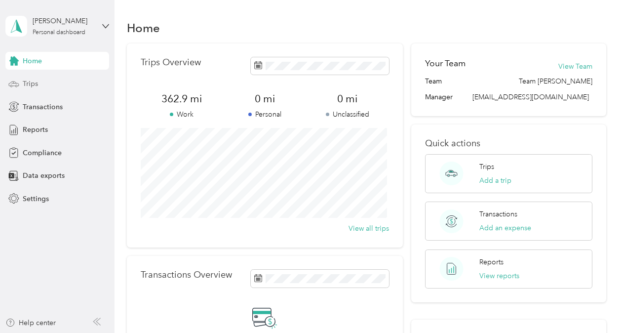
click at [55, 77] on div "Trips" at bounding box center [57, 84] width 104 height 18
